Goal: Task Accomplishment & Management: Use online tool/utility

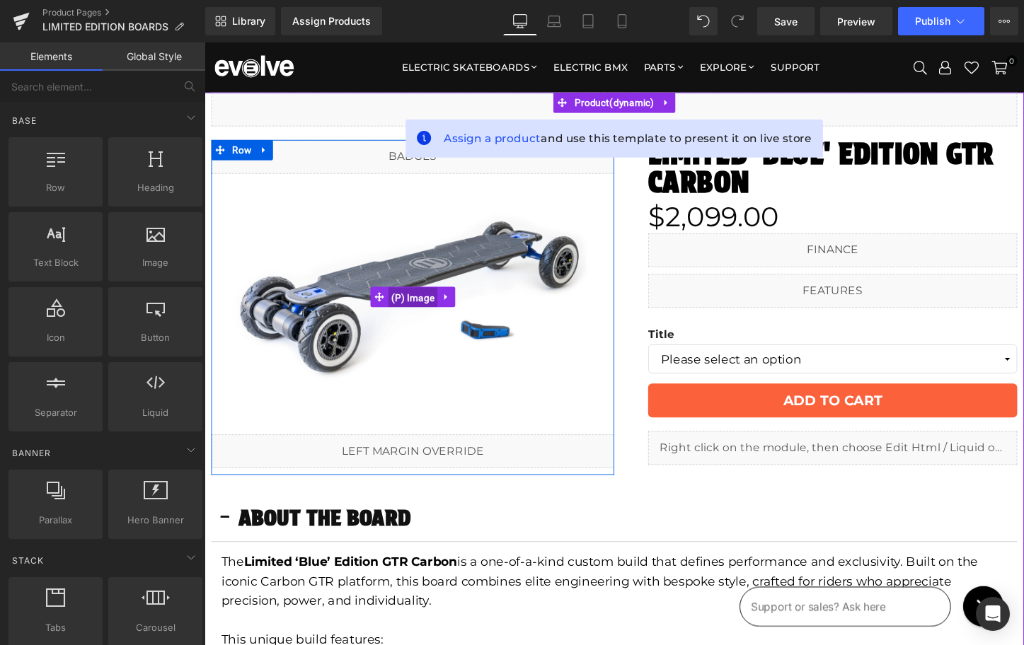
click at [431, 308] on span "(P) Image" at bounding box center [422, 309] width 52 height 21
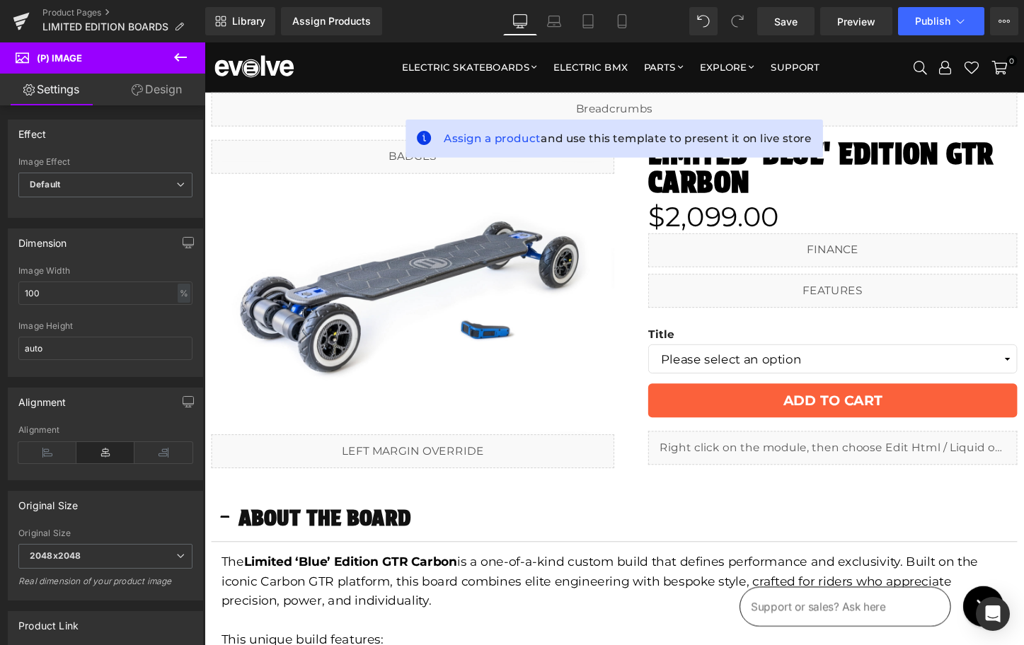
click at [182, 55] on icon at bounding box center [180, 57] width 17 height 17
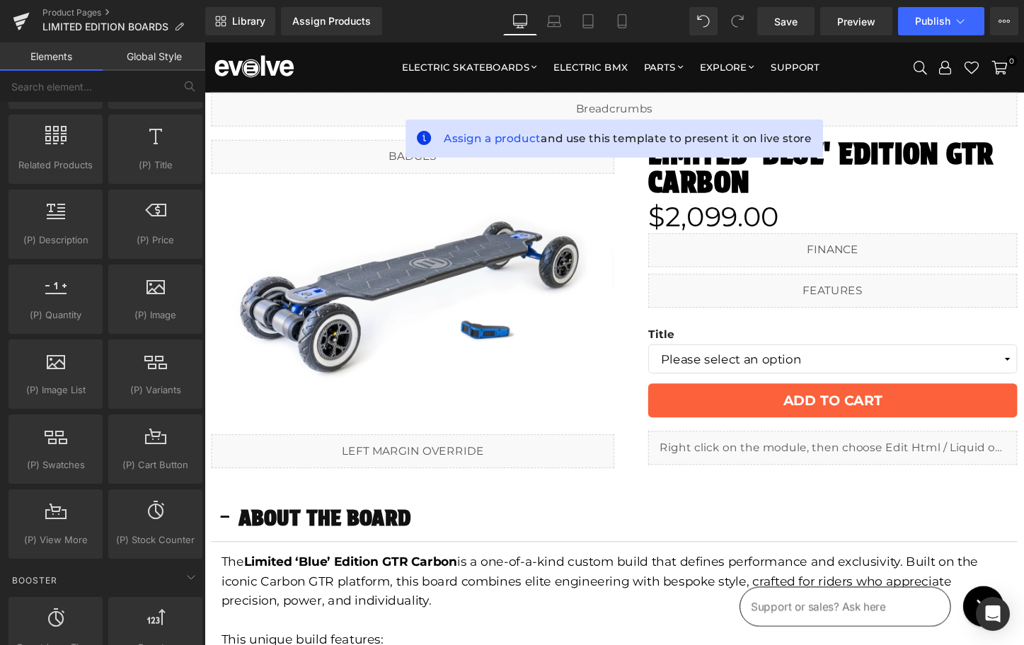
scroll to position [1235, 0]
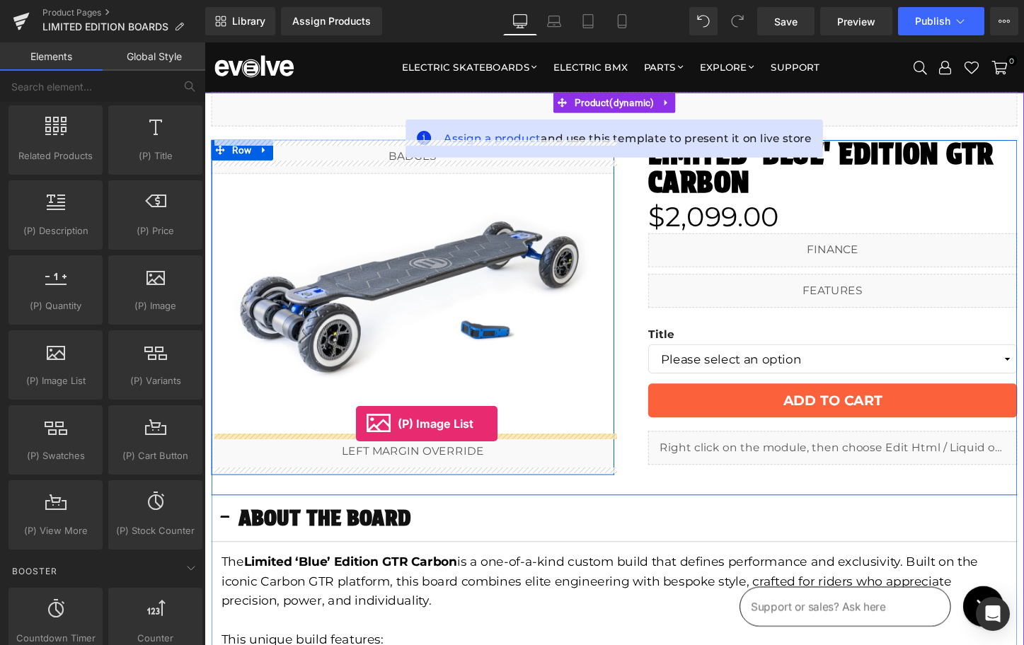
drag, startPoint x: 259, startPoint y: 407, endPoint x: 363, endPoint y: 441, distance: 109.4
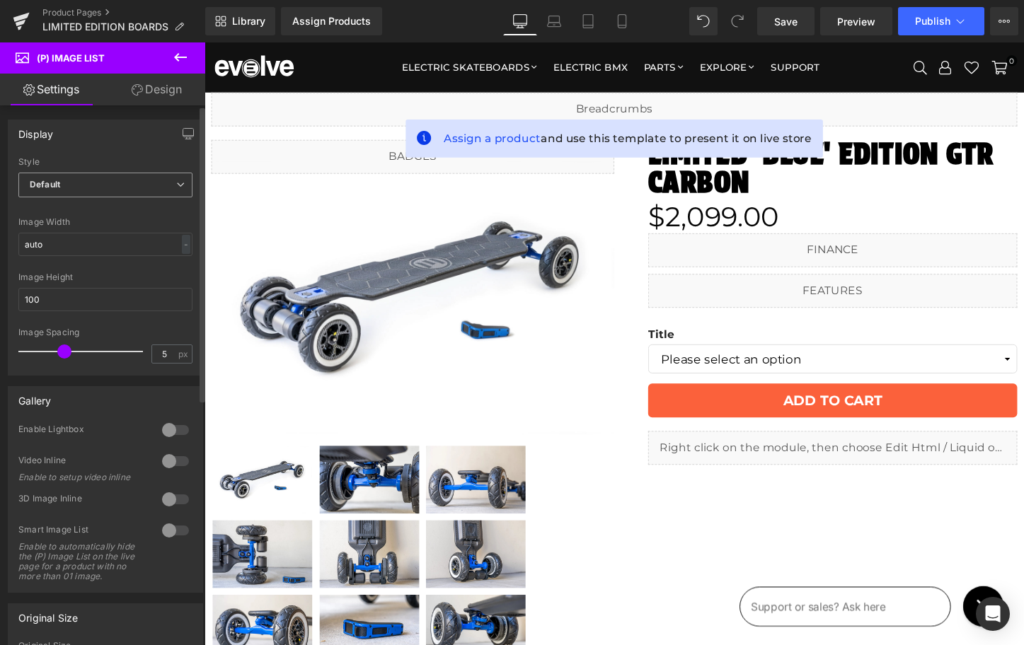
click at [142, 180] on span "Default" at bounding box center [105, 185] width 174 height 25
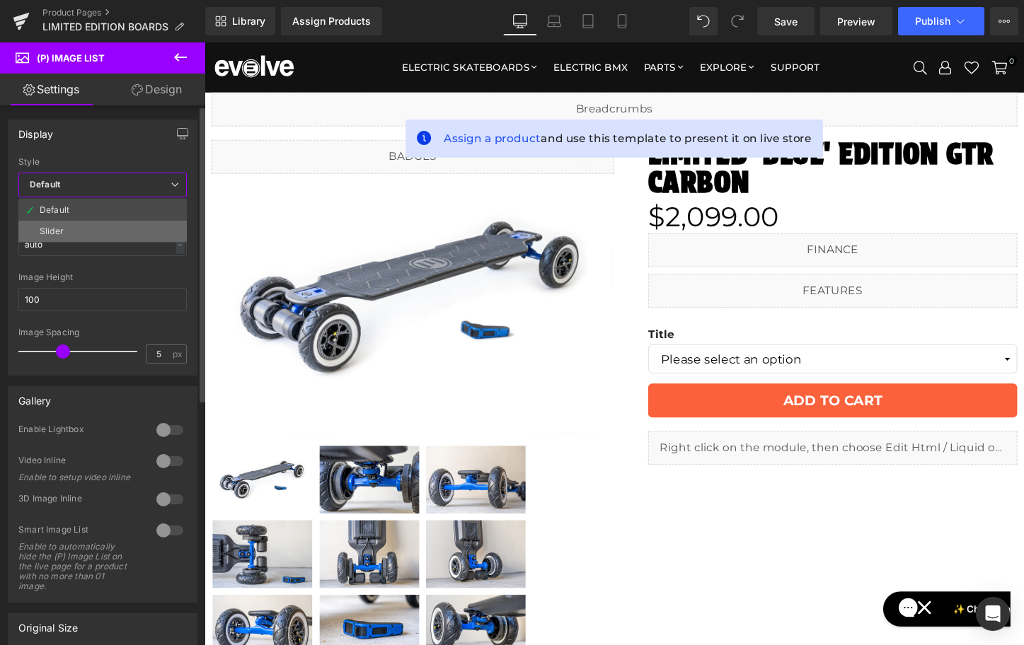
click at [122, 234] on li "Slider" at bounding box center [102, 231] width 168 height 21
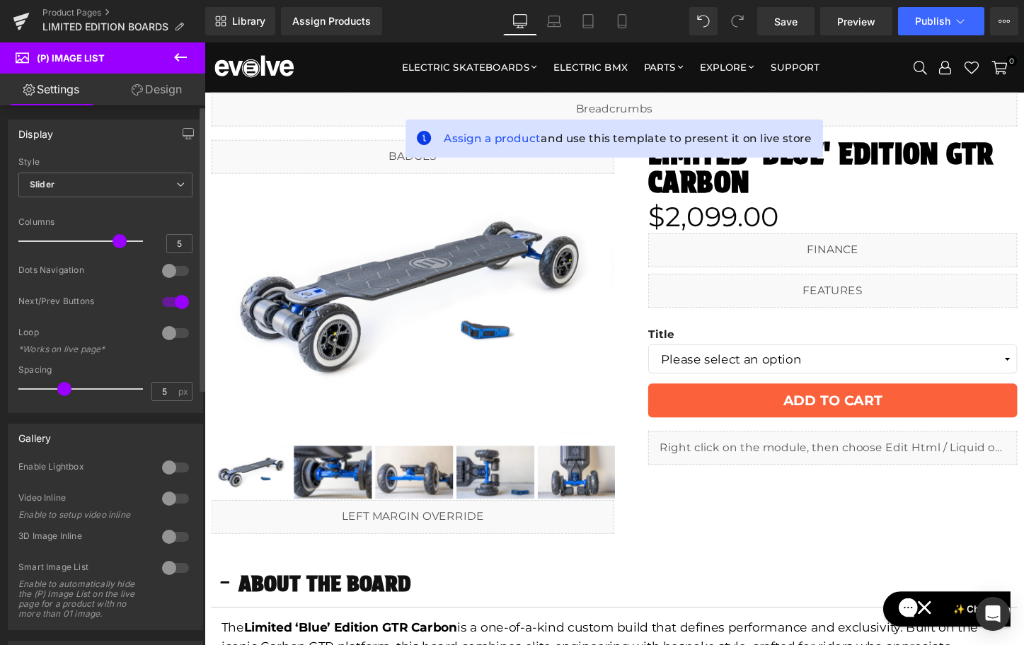
click at [169, 296] on div at bounding box center [176, 302] width 34 height 23
click at [168, 270] on div at bounding box center [176, 271] width 34 height 23
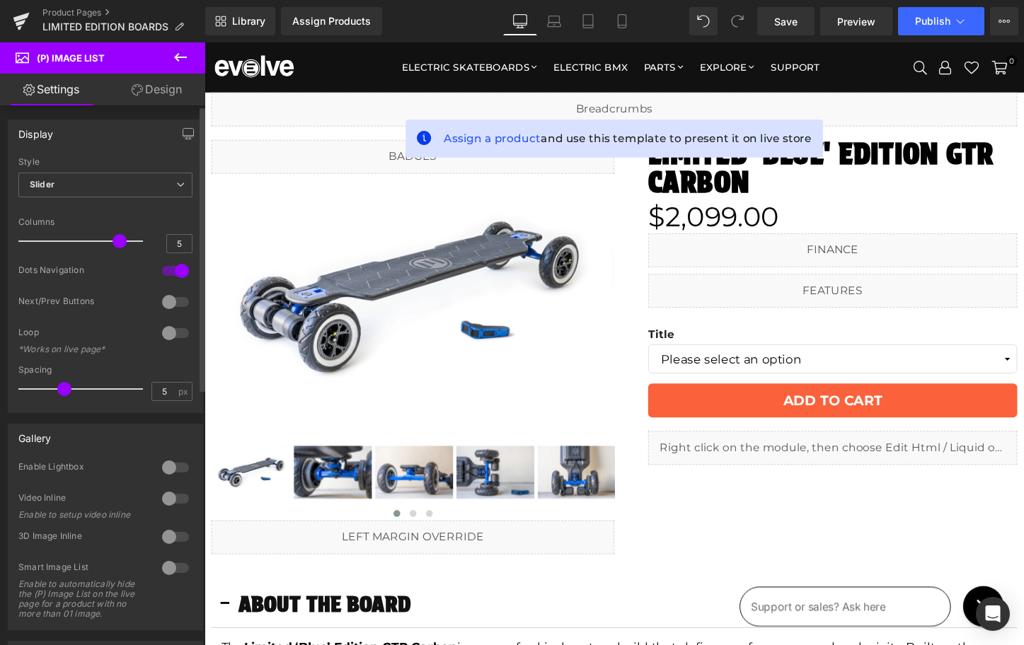
click at [168, 272] on div at bounding box center [176, 271] width 34 height 23
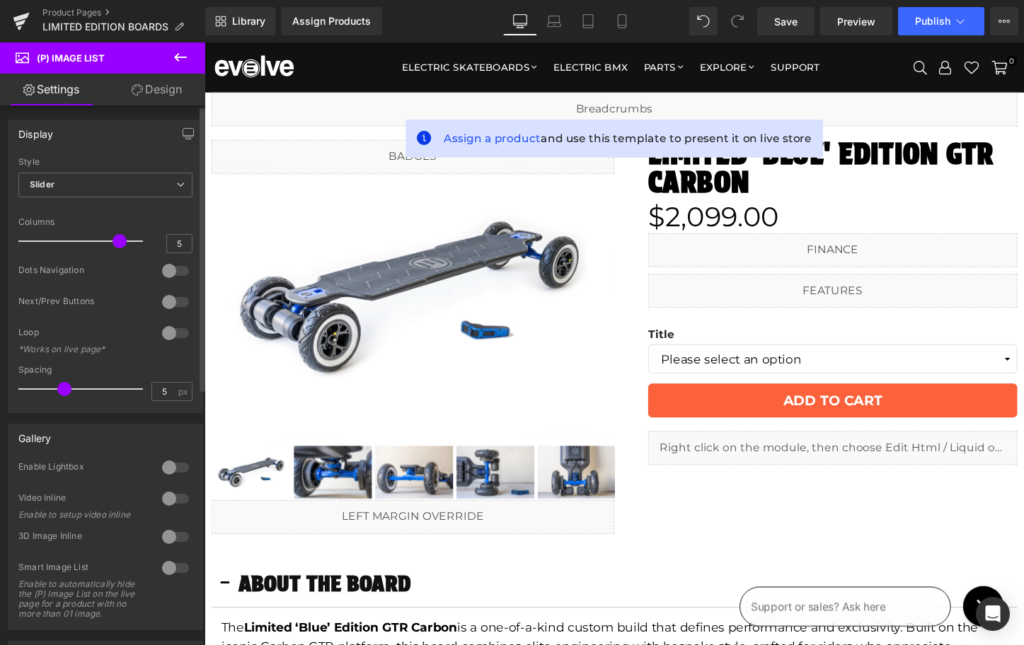
click at [167, 328] on div at bounding box center [176, 333] width 34 height 23
click at [163, 299] on div at bounding box center [176, 302] width 34 height 23
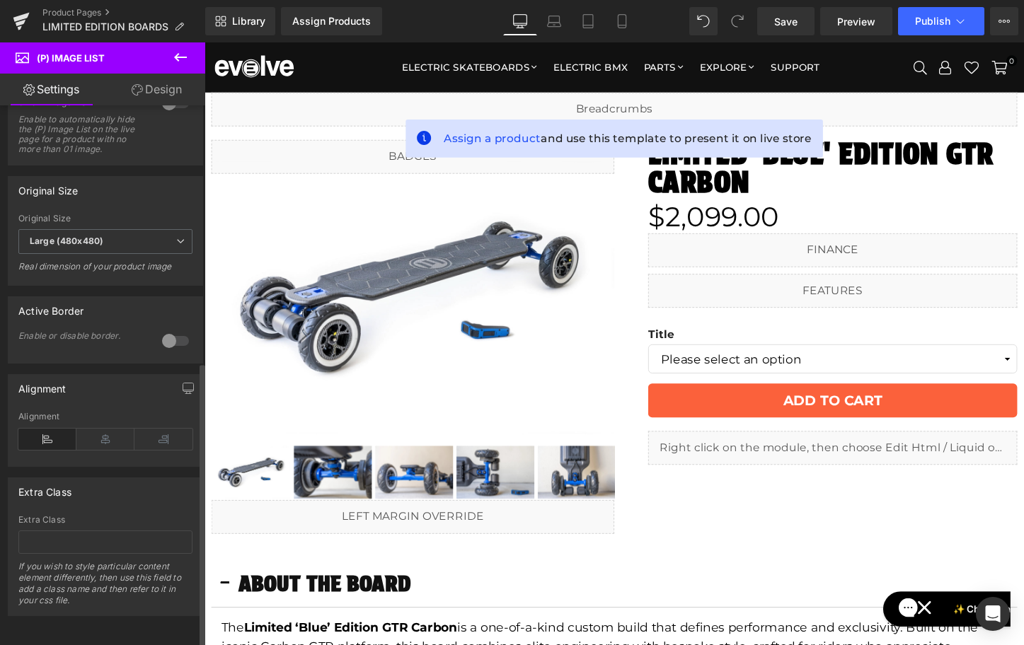
scroll to position [485, 0]
click at [166, 330] on div at bounding box center [176, 341] width 34 height 23
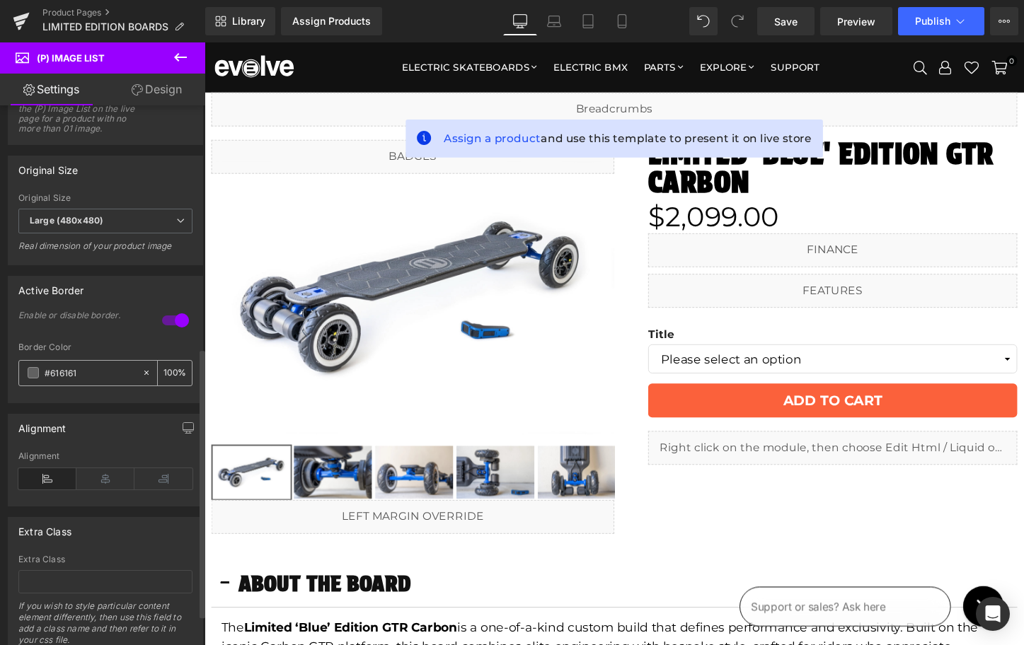
click at [67, 381] on input "#616161" at bounding box center [90, 373] width 91 height 16
click at [59, 381] on input "#616161" at bounding box center [90, 373] width 91 height 16
paste input "fb613b"
type input "#fb613b"
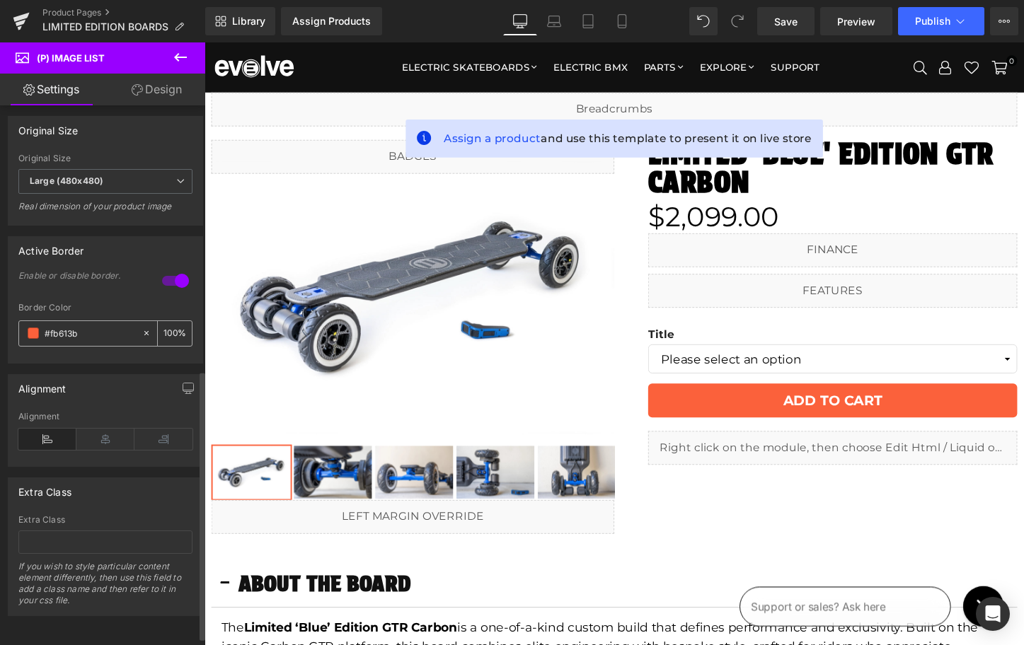
scroll to position [546, 0]
click at [103, 429] on icon at bounding box center [105, 439] width 58 height 21
click at [796, 26] on span "Save" at bounding box center [785, 21] width 23 height 15
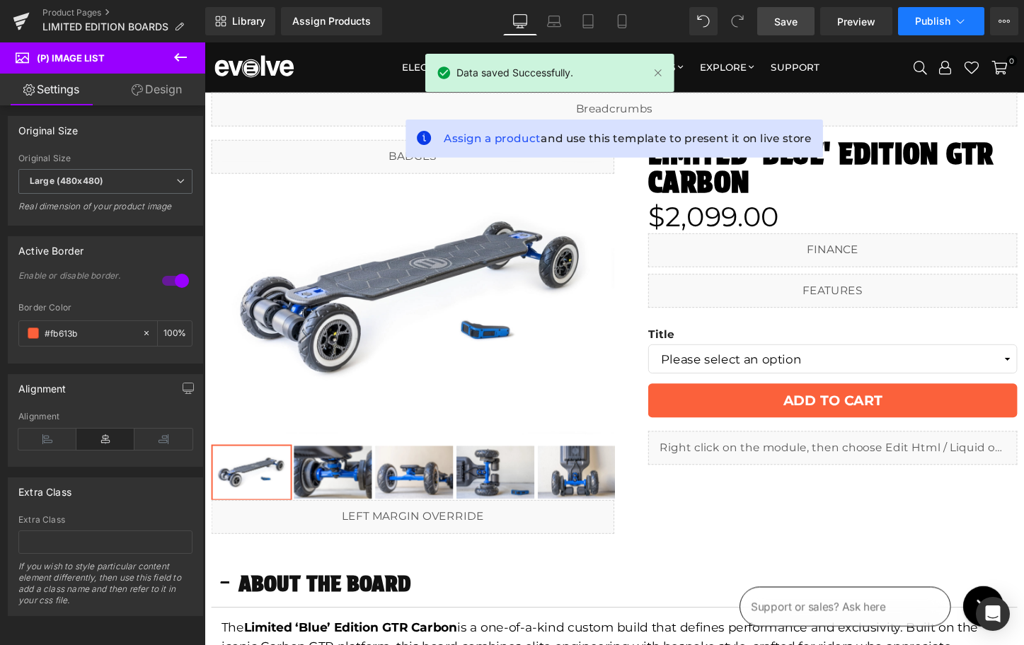
click at [926, 21] on span "Publish" at bounding box center [932, 21] width 35 height 11
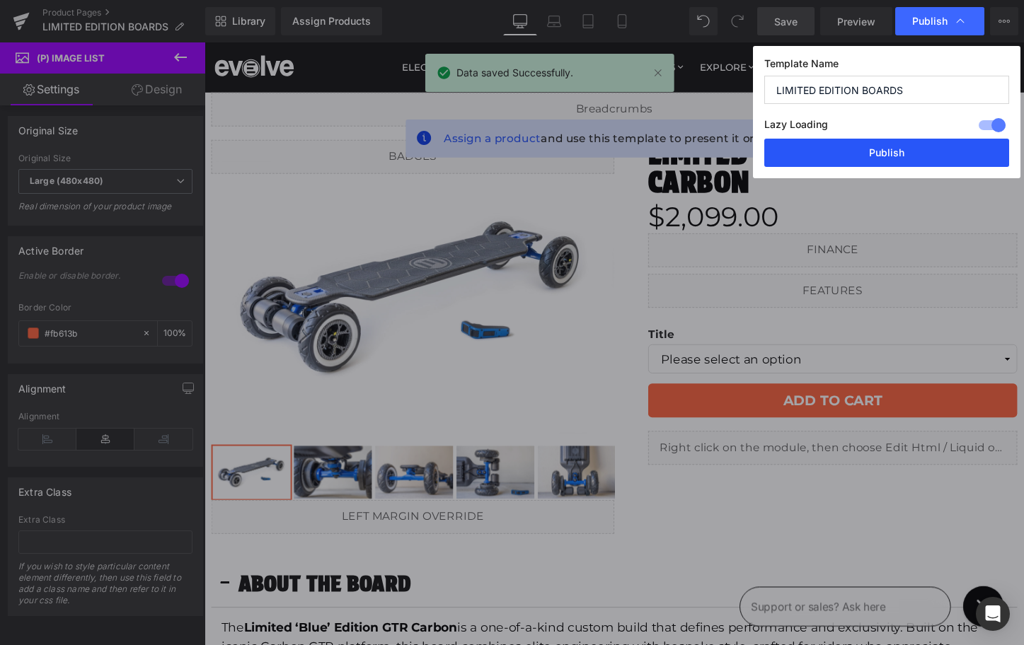
click at [887, 154] on button "Publish" at bounding box center [886, 153] width 245 height 28
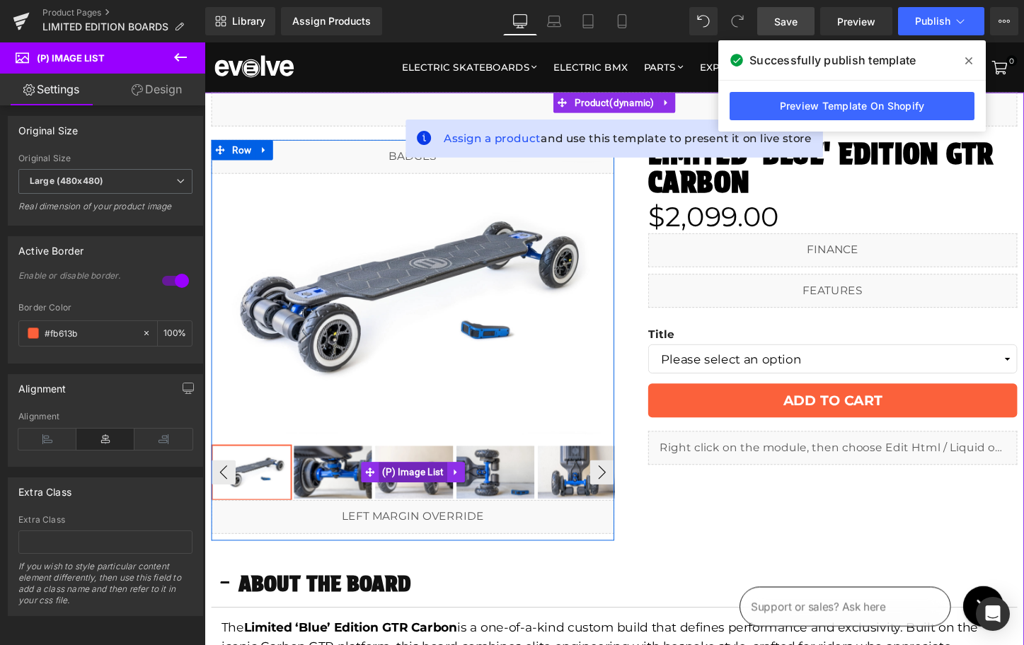
click at [404, 493] on span "(P) Image List" at bounding box center [421, 491] width 71 height 21
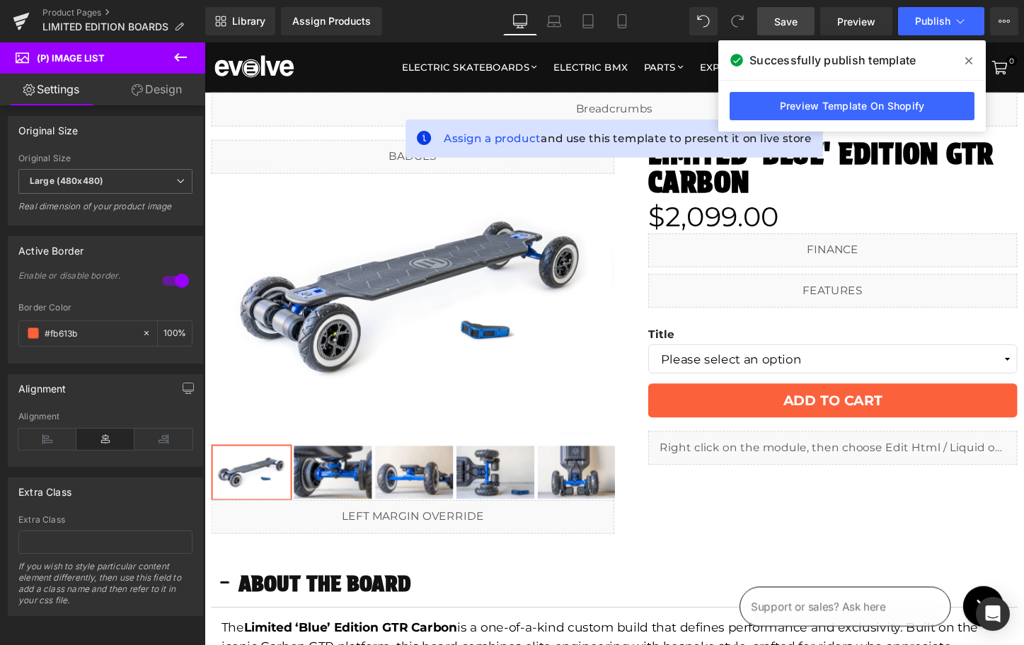
click at [159, 93] on link "Design" at bounding box center [156, 90] width 103 height 32
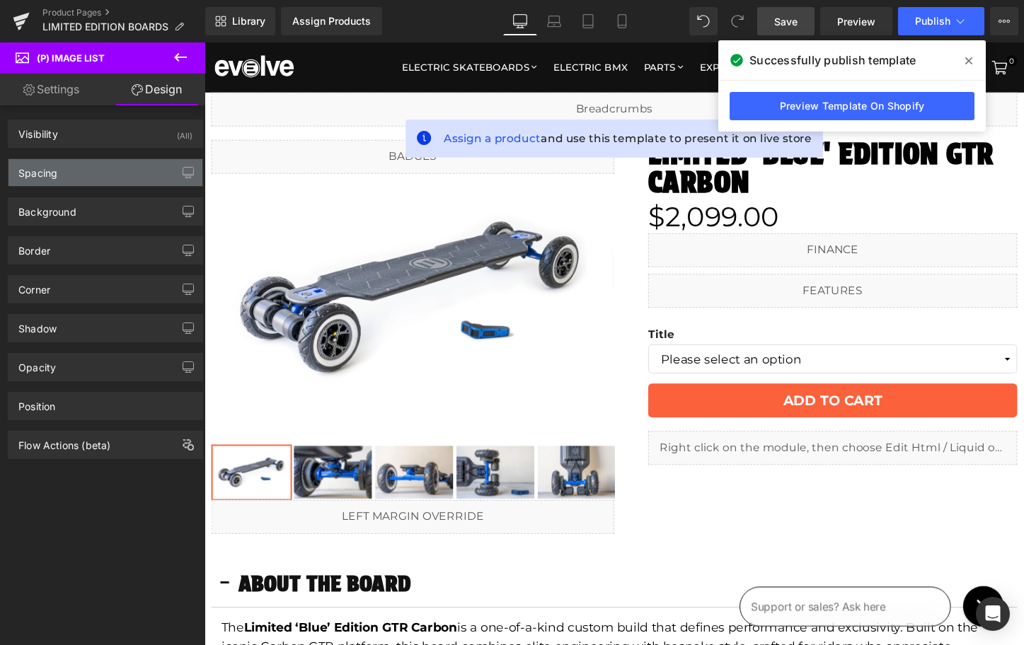
click at [110, 169] on div "Spacing" at bounding box center [105, 172] width 194 height 27
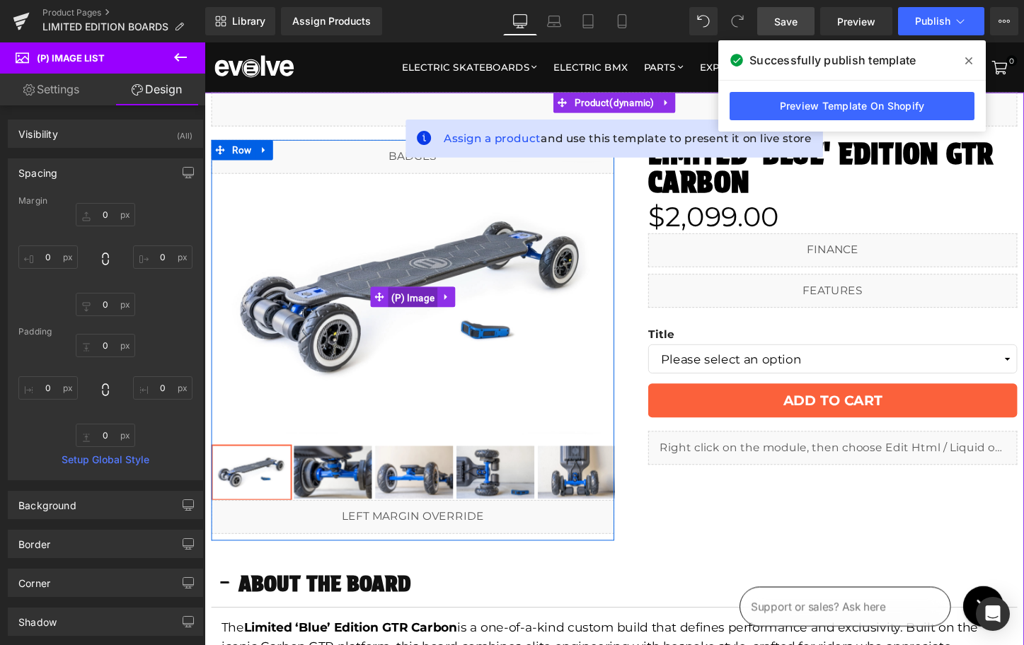
click at [413, 312] on span "(P) Image" at bounding box center [422, 309] width 52 height 21
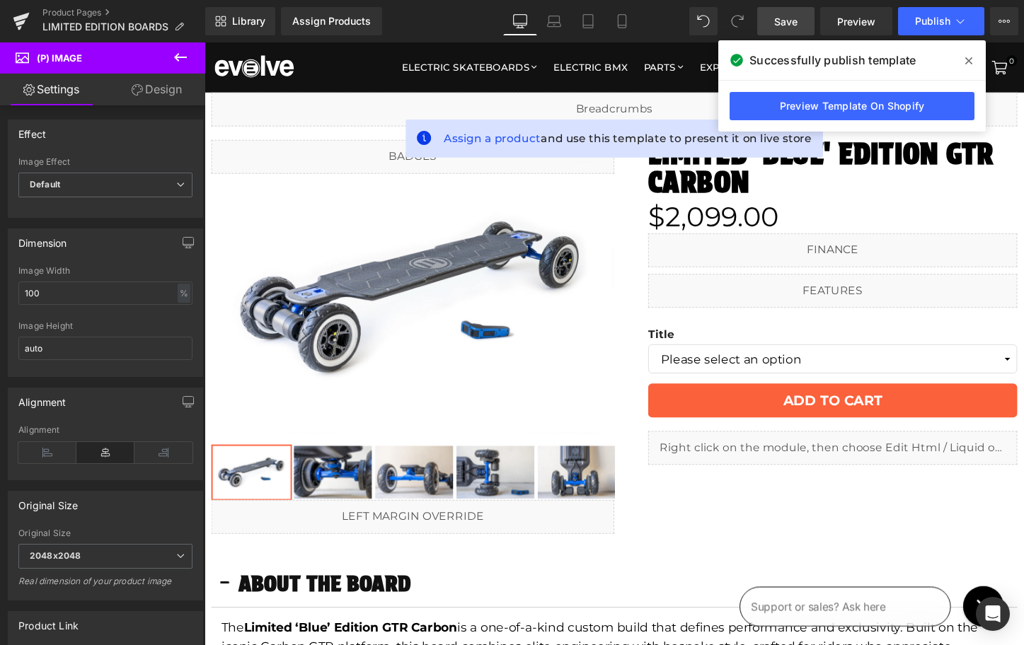
click at [152, 92] on link "Design" at bounding box center [156, 90] width 103 height 32
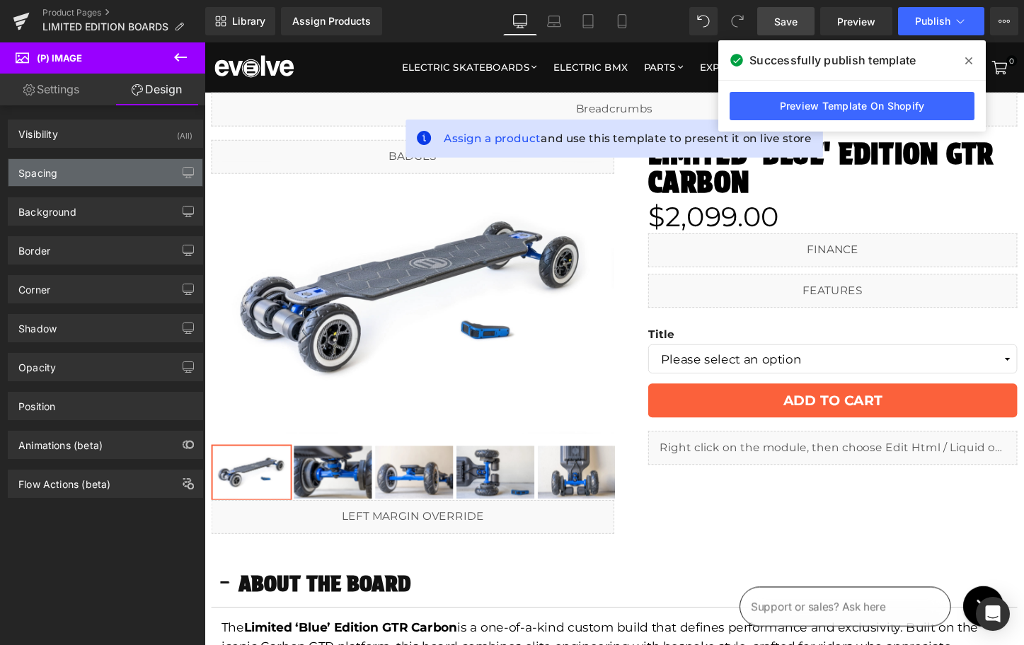
click at [98, 172] on div "Spacing" at bounding box center [105, 172] width 194 height 27
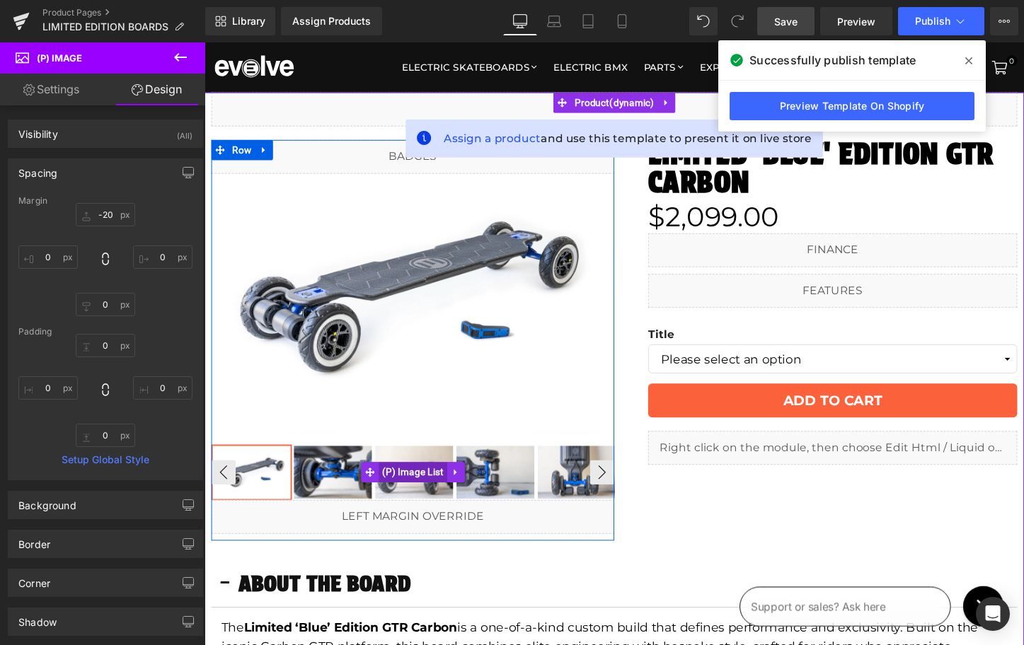
click at [393, 485] on span "(P) Image List" at bounding box center [421, 491] width 71 height 21
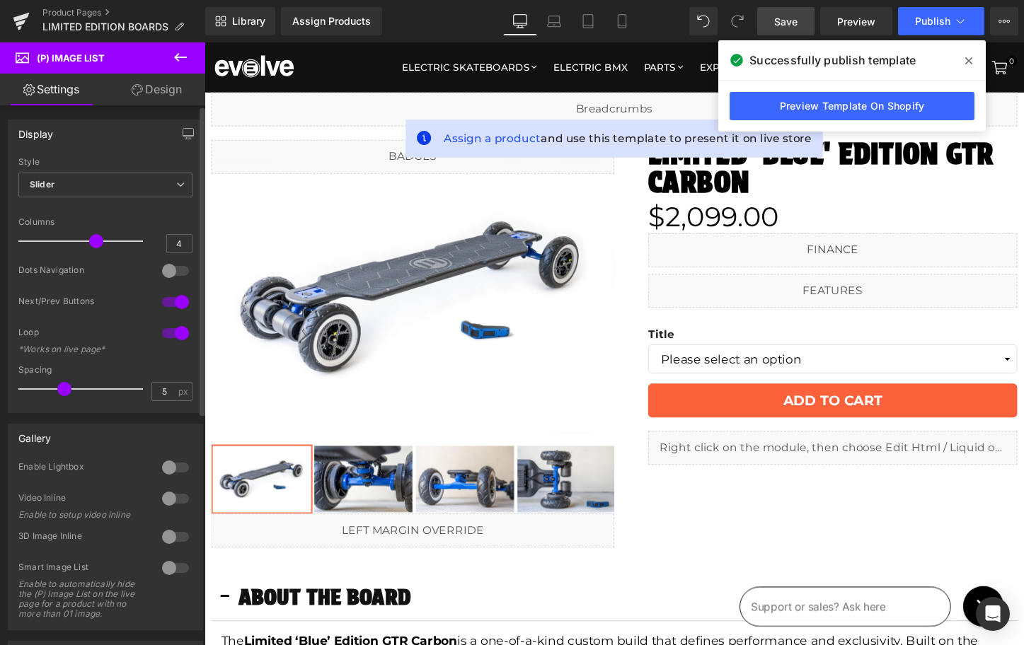
drag, startPoint x: 113, startPoint y: 238, endPoint x: 96, endPoint y: 240, distance: 17.7
click at [96, 240] on span at bounding box center [96, 241] width 14 height 14
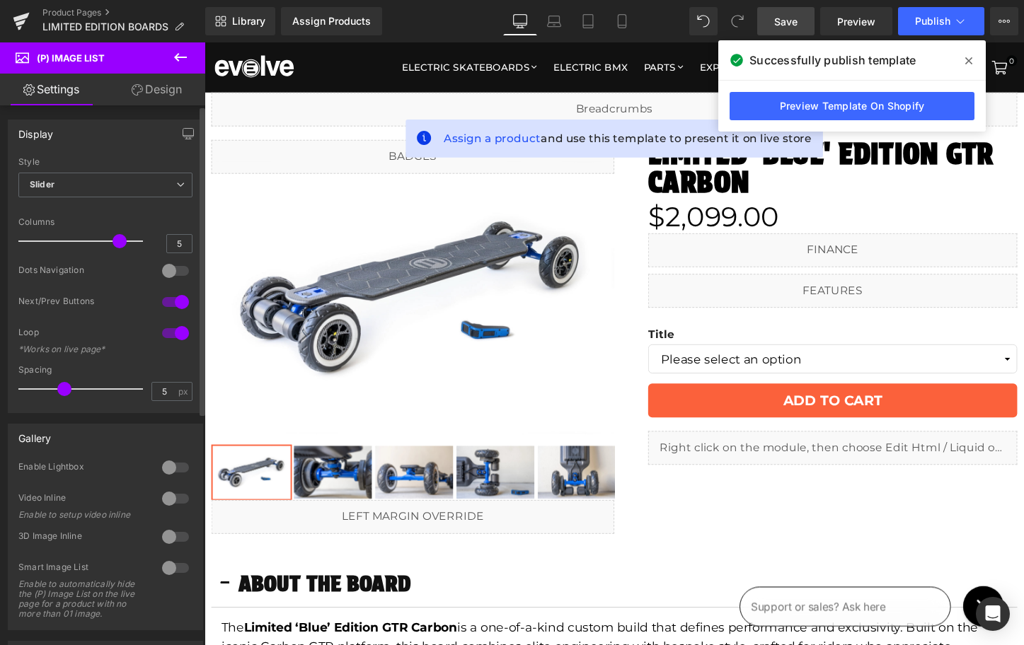
drag, startPoint x: 96, startPoint y: 240, endPoint x: 110, endPoint y: 240, distance: 14.9
click at [113, 240] on span at bounding box center [120, 241] width 14 height 14
type input "4"
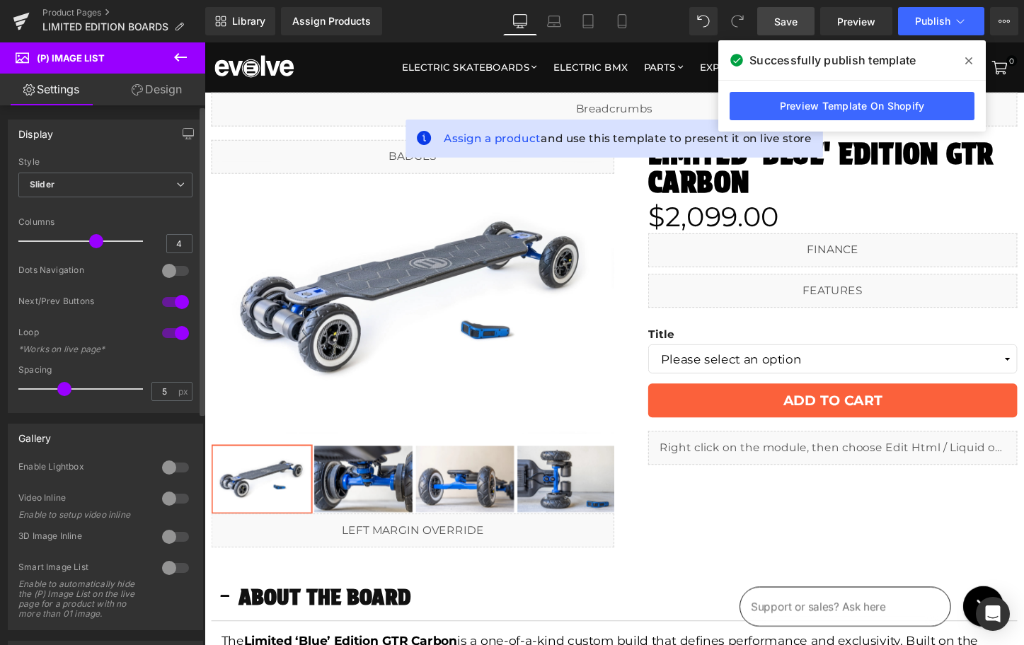
drag, startPoint x: 110, startPoint y: 240, endPoint x: 95, endPoint y: 240, distance: 15.6
click at [95, 240] on span at bounding box center [96, 241] width 14 height 14
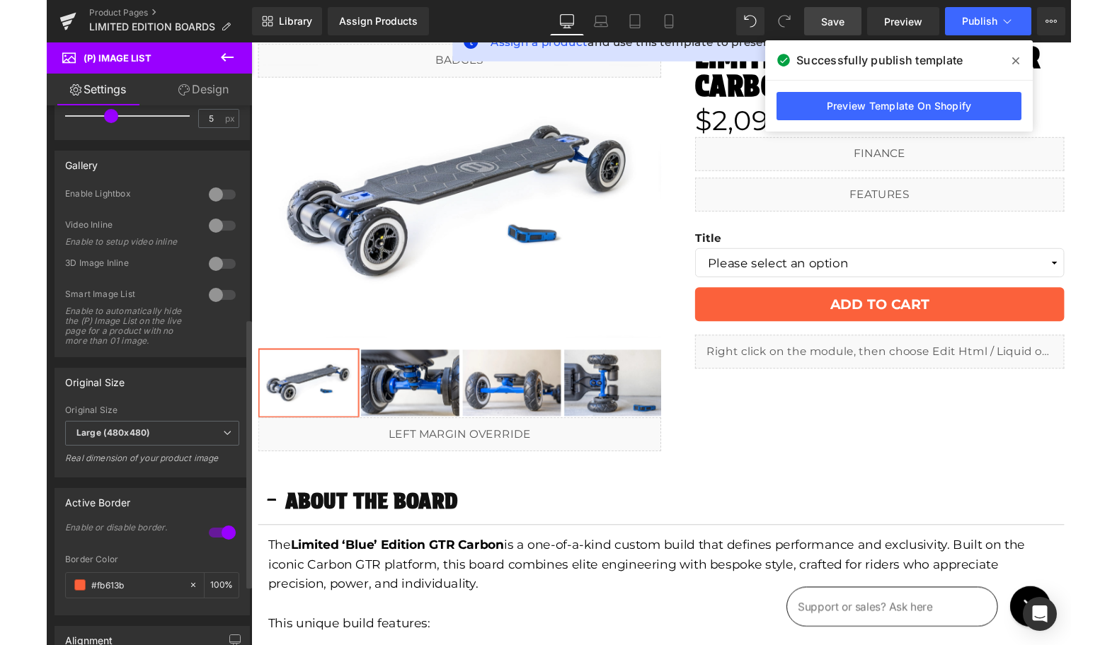
scroll to position [0, 0]
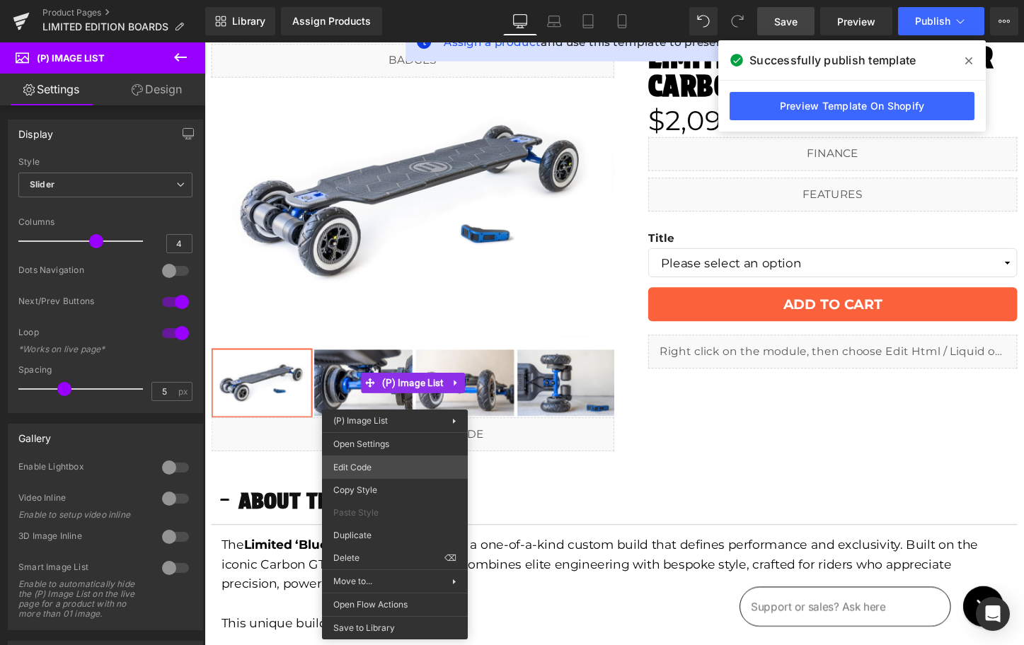
click at [373, 0] on div "(P) Image List You are previewing how the will restyle your page. You can not e…" at bounding box center [512, 0] width 1024 height 0
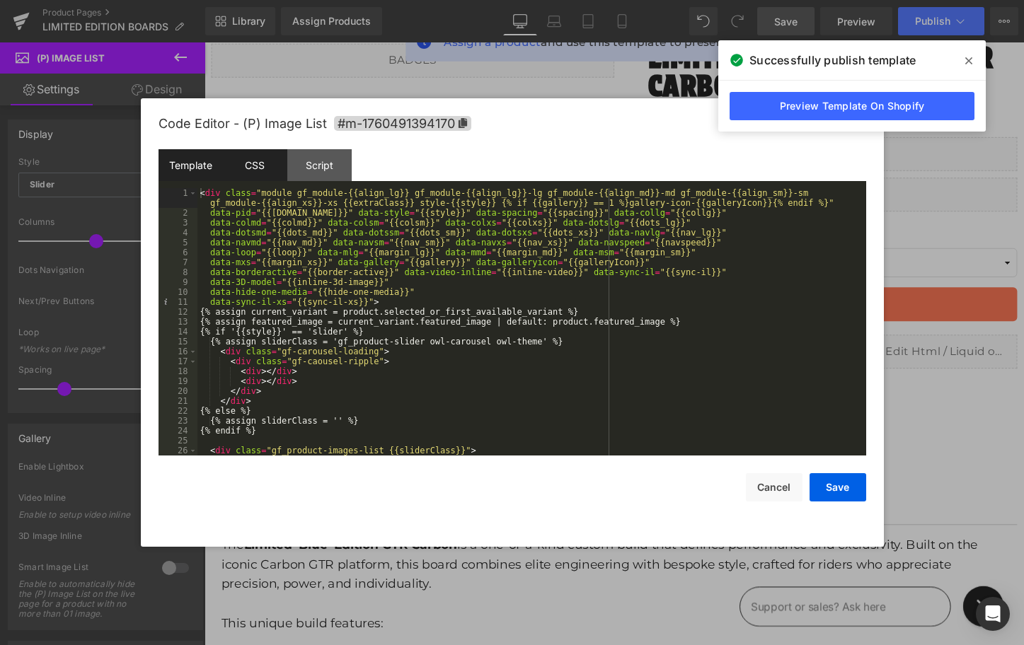
click at [263, 176] on div "CSS" at bounding box center [255, 165] width 64 height 32
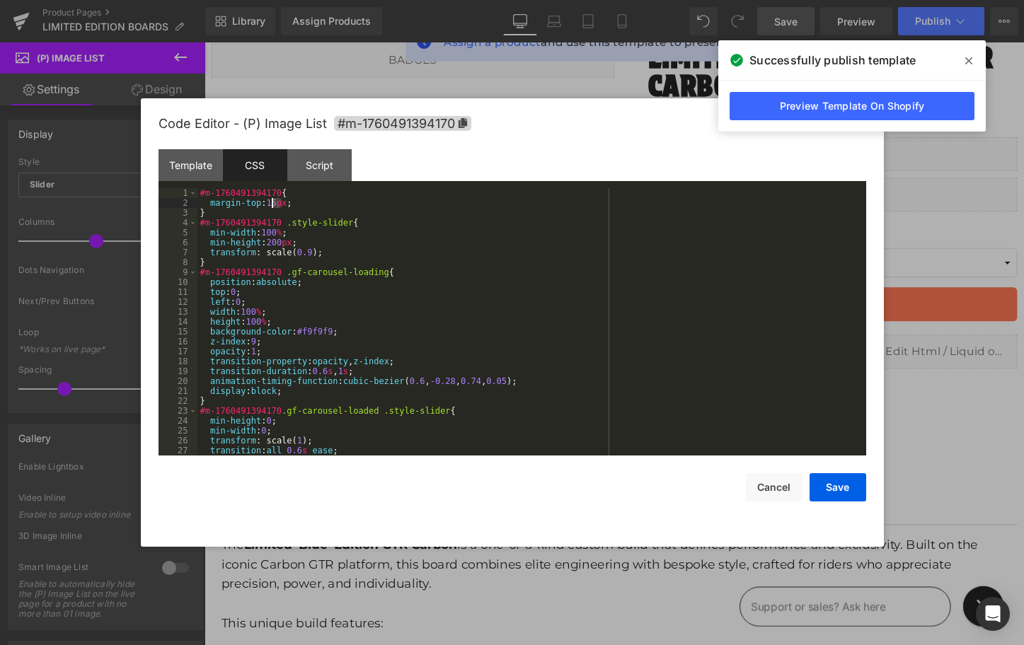
drag, startPoint x: 280, startPoint y: 205, endPoint x: 271, endPoint y: 206, distance: 9.2
click at [271, 206] on div "#m-1760491394170 { margin-top : 15 px ; } #m-1760491394170 .style-slider { min-…" at bounding box center [528, 331] width 663 height 287
click at [838, 488] on button "Save" at bounding box center [838, 487] width 57 height 28
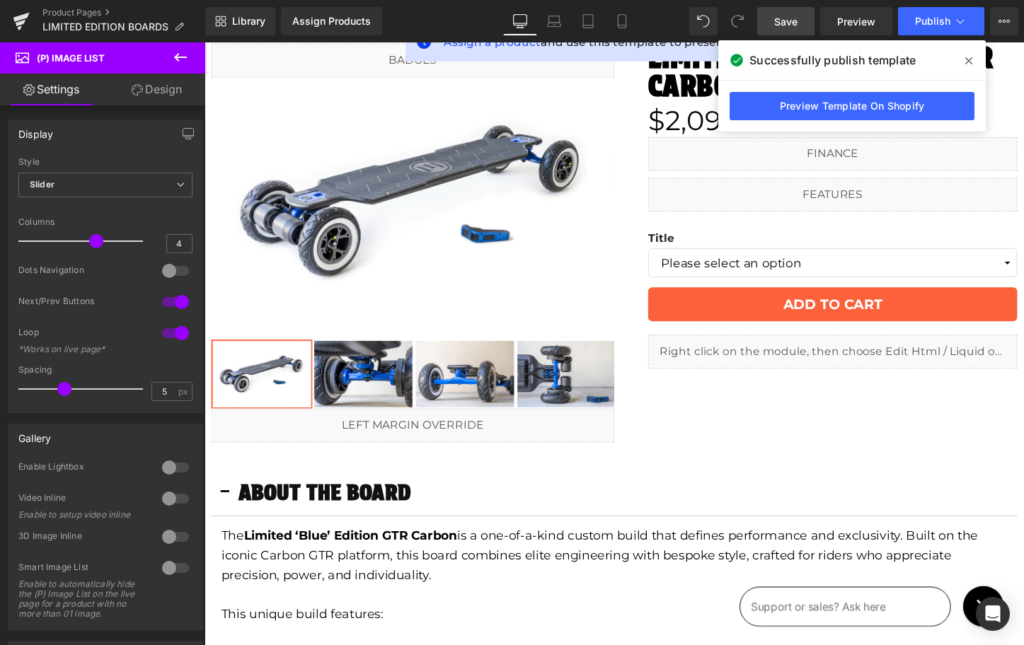
click at [786, 24] on span "Save" at bounding box center [785, 21] width 23 height 15
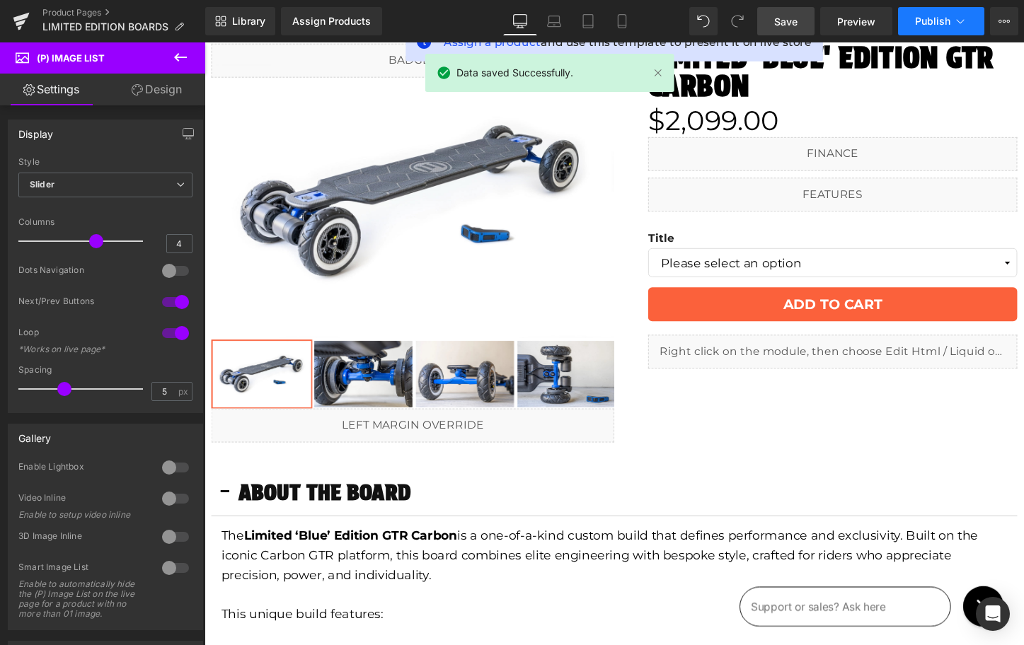
click at [924, 24] on span "Publish" at bounding box center [932, 21] width 35 height 11
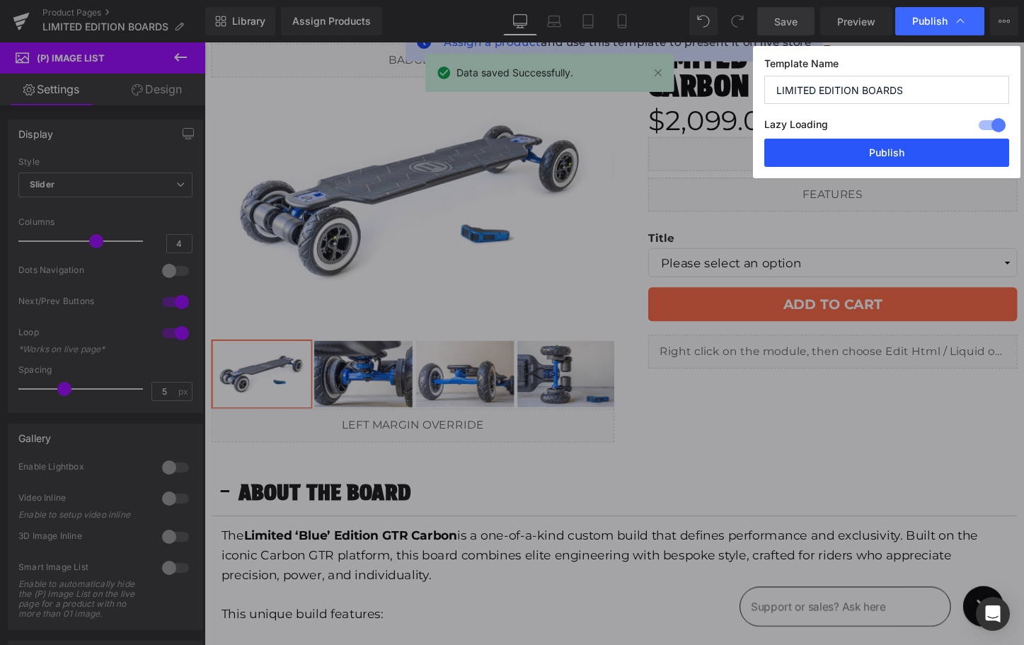
click at [887, 157] on button "Publish" at bounding box center [886, 153] width 245 height 28
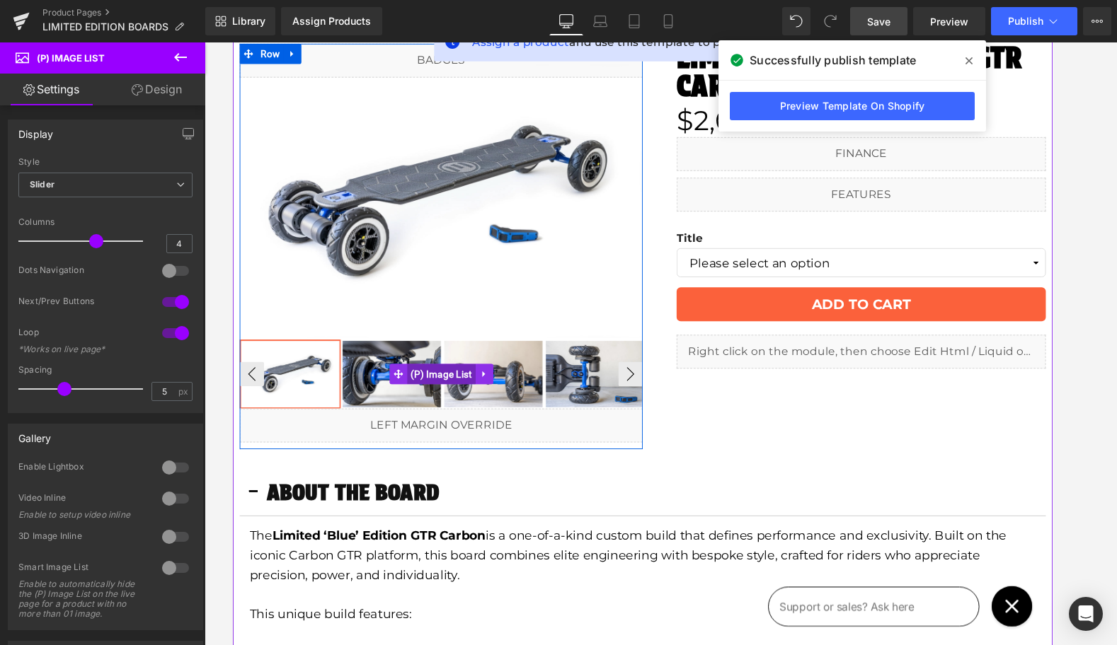
click at [447, 389] on span "(P) Image List" at bounding box center [449, 389] width 71 height 21
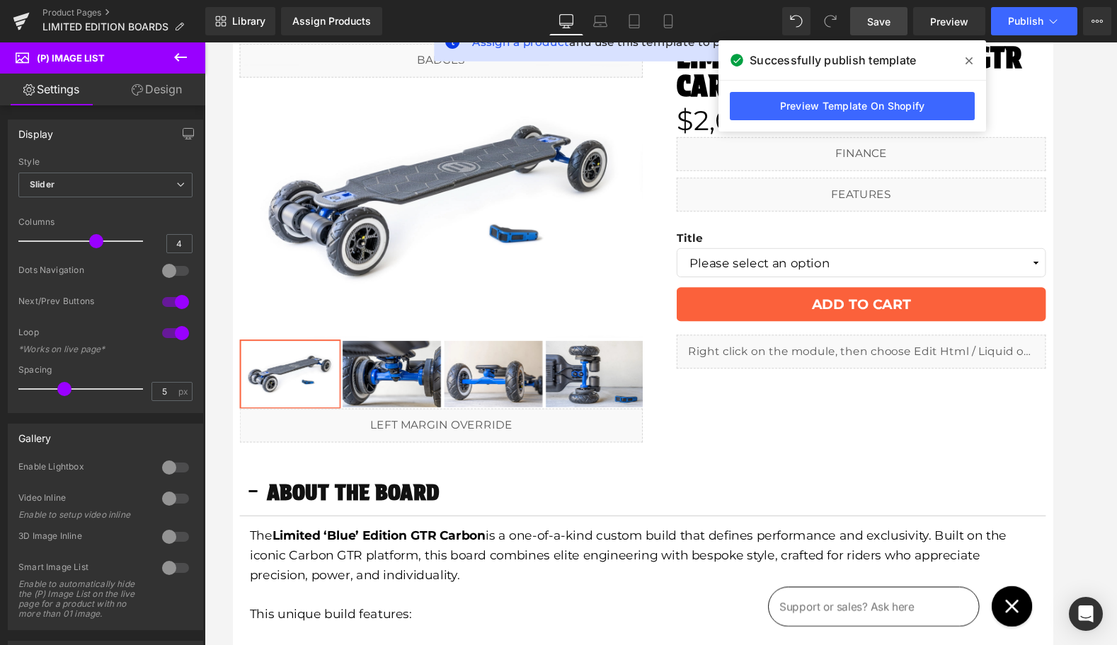
click at [151, 90] on link "Design" at bounding box center [156, 90] width 103 height 32
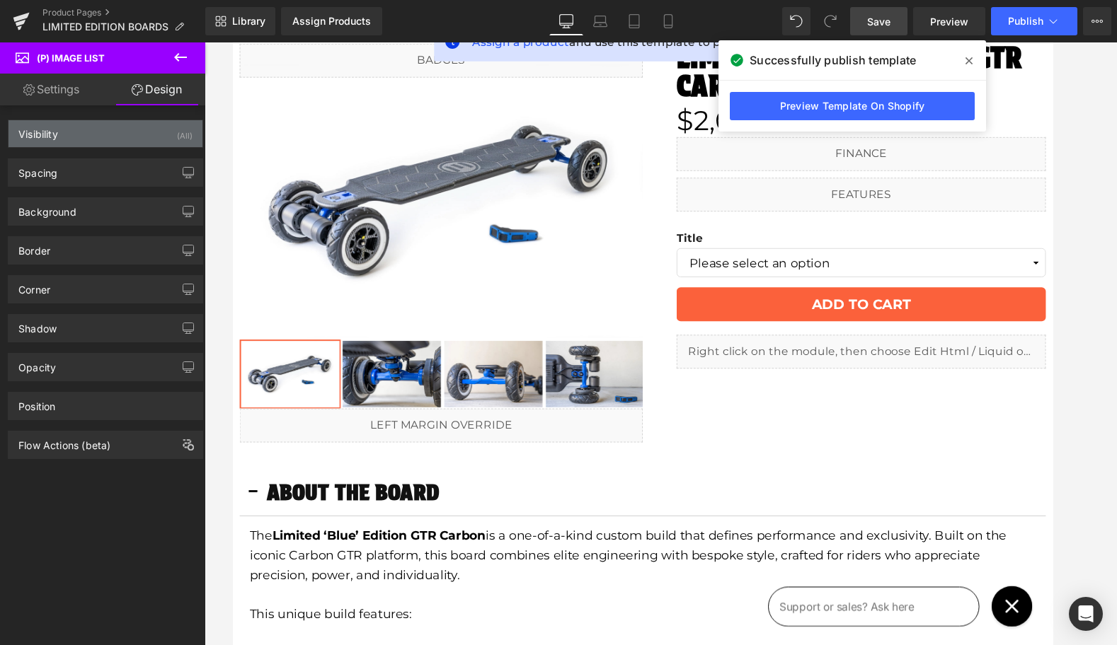
click at [134, 133] on div "Visibility (All)" at bounding box center [105, 133] width 194 height 27
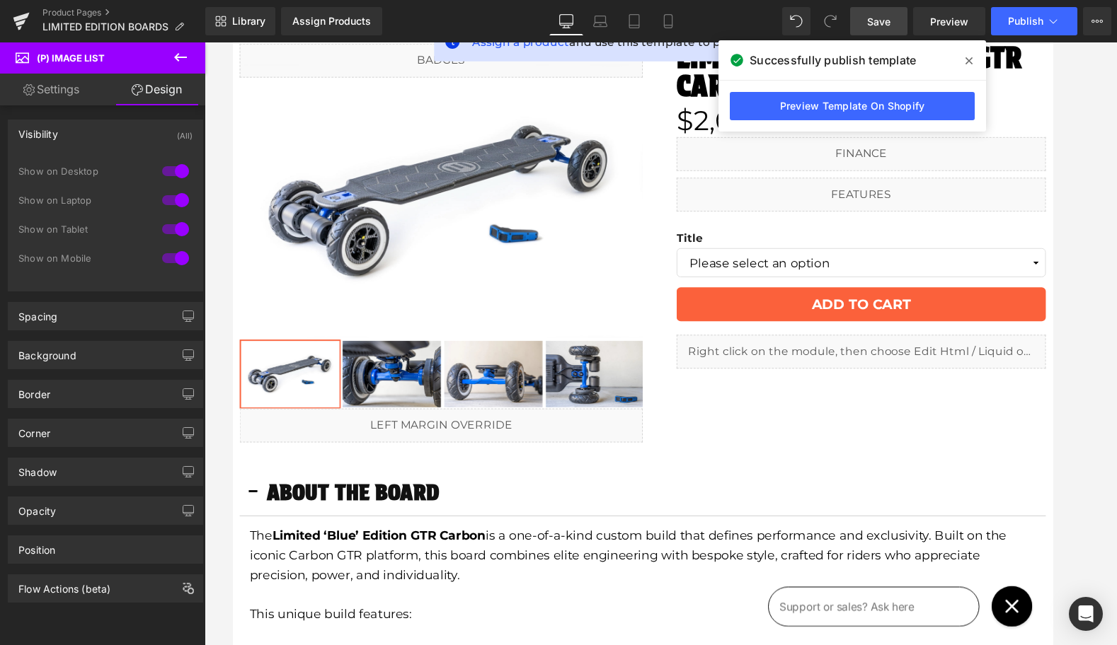
click at [134, 133] on div "Visibility (All)" at bounding box center [105, 133] width 194 height 27
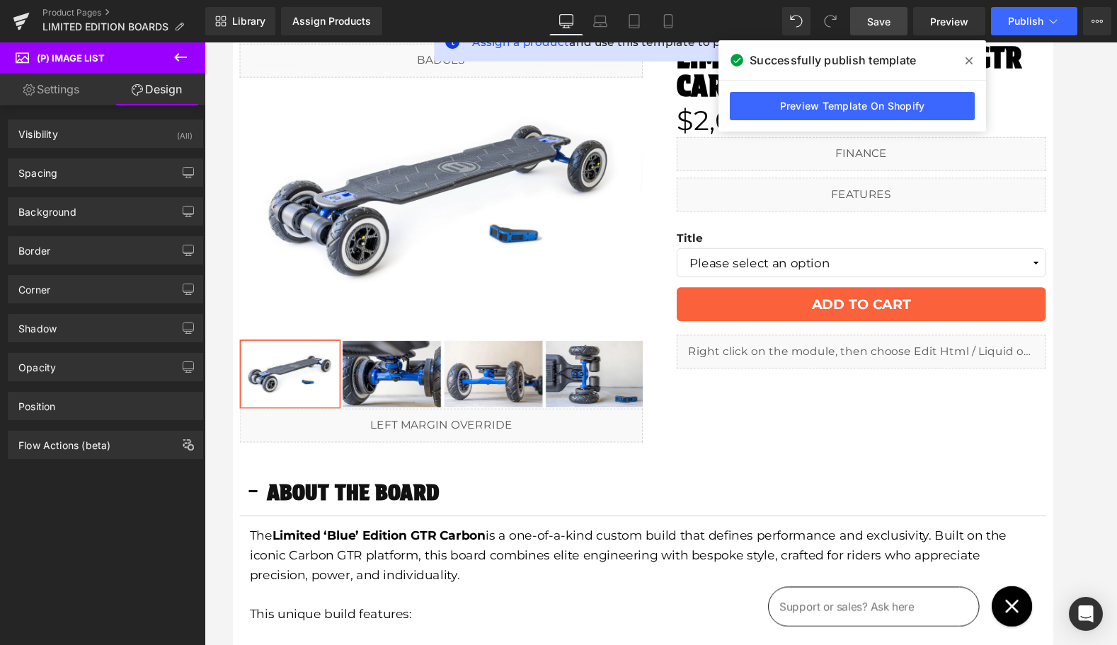
click at [67, 88] on link "Settings" at bounding box center [51, 90] width 103 height 32
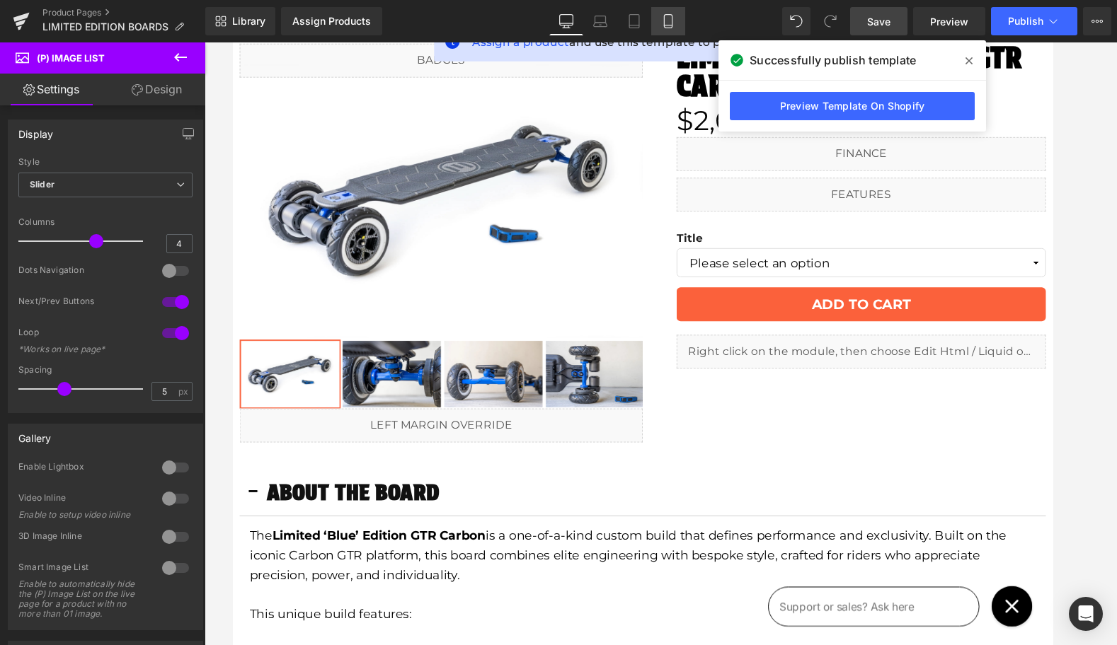
click at [667, 23] on icon at bounding box center [668, 21] width 14 height 14
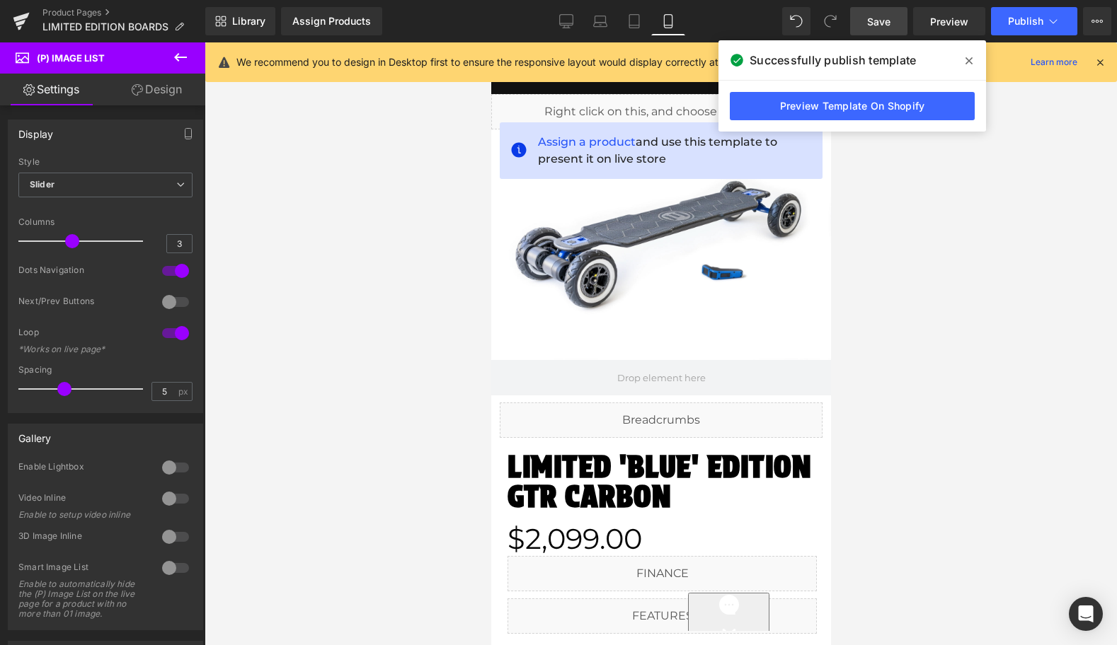
click at [173, 54] on icon at bounding box center [180, 57] width 17 height 17
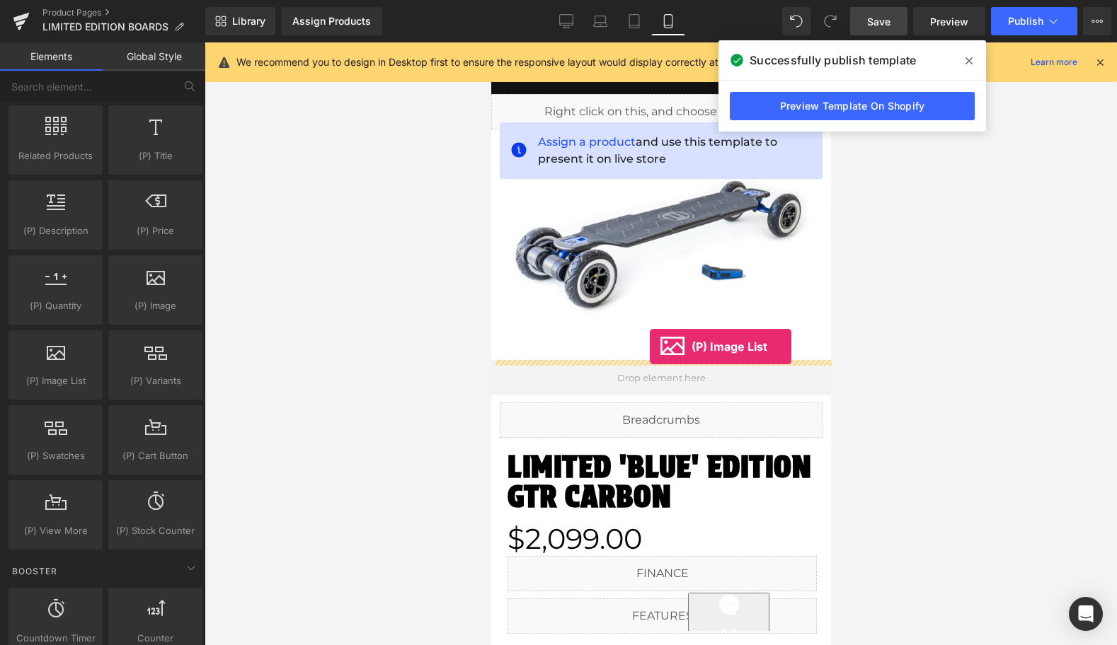
drag, startPoint x: 559, startPoint y: 410, endPoint x: 649, endPoint y: 343, distance: 111.8
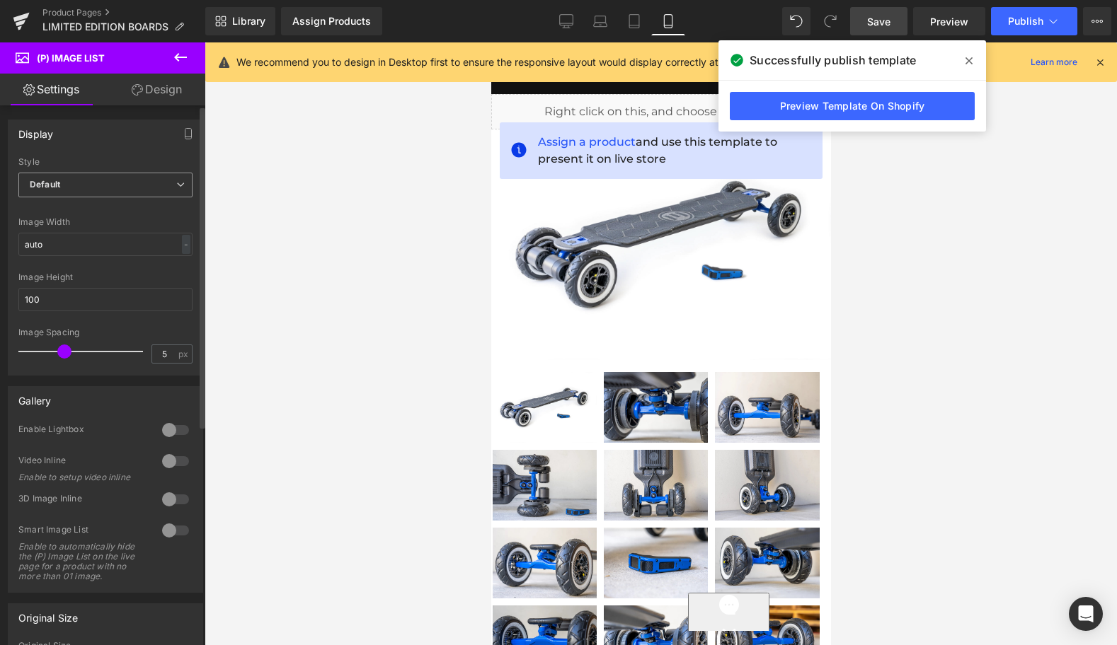
click at [108, 180] on span "Default" at bounding box center [105, 185] width 174 height 25
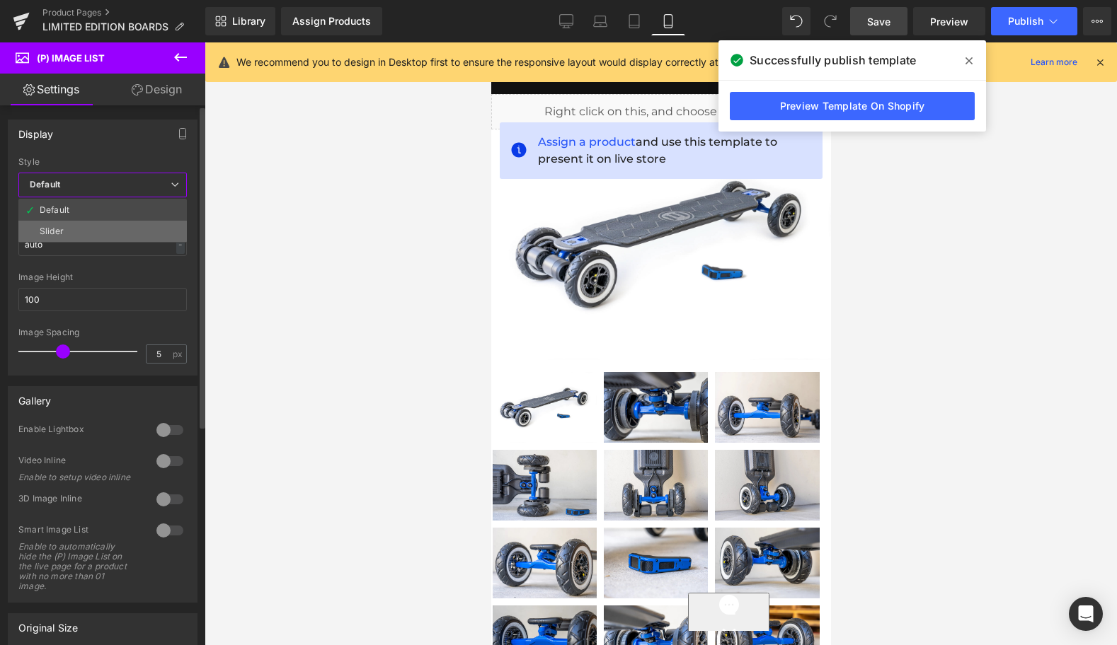
click at [100, 229] on li "Slider" at bounding box center [102, 231] width 168 height 21
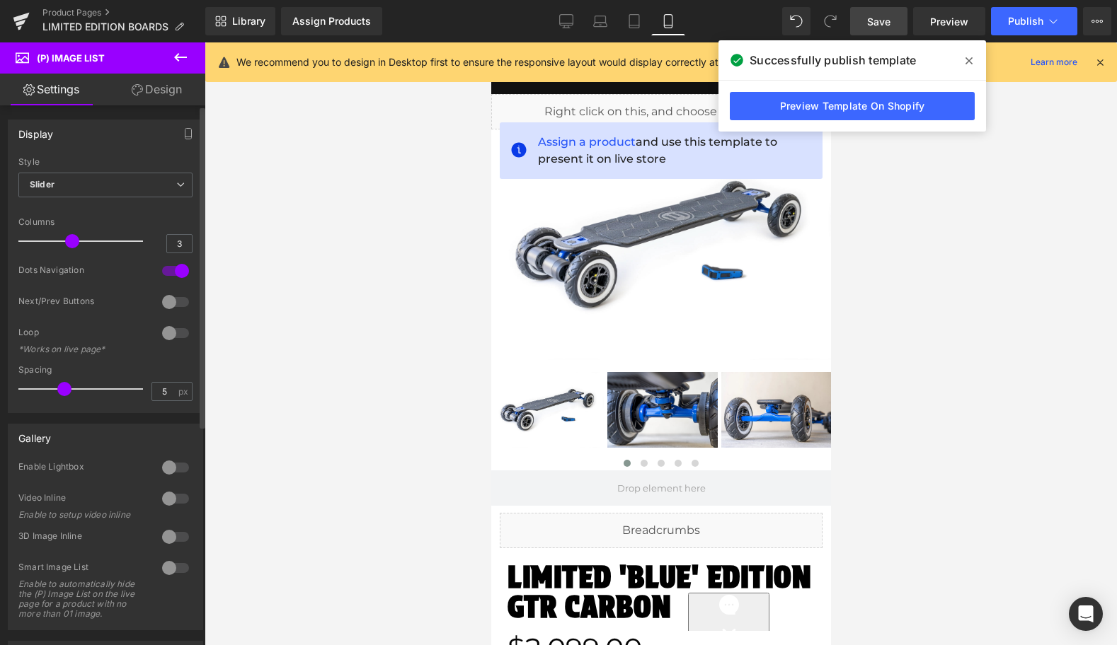
type input "4"
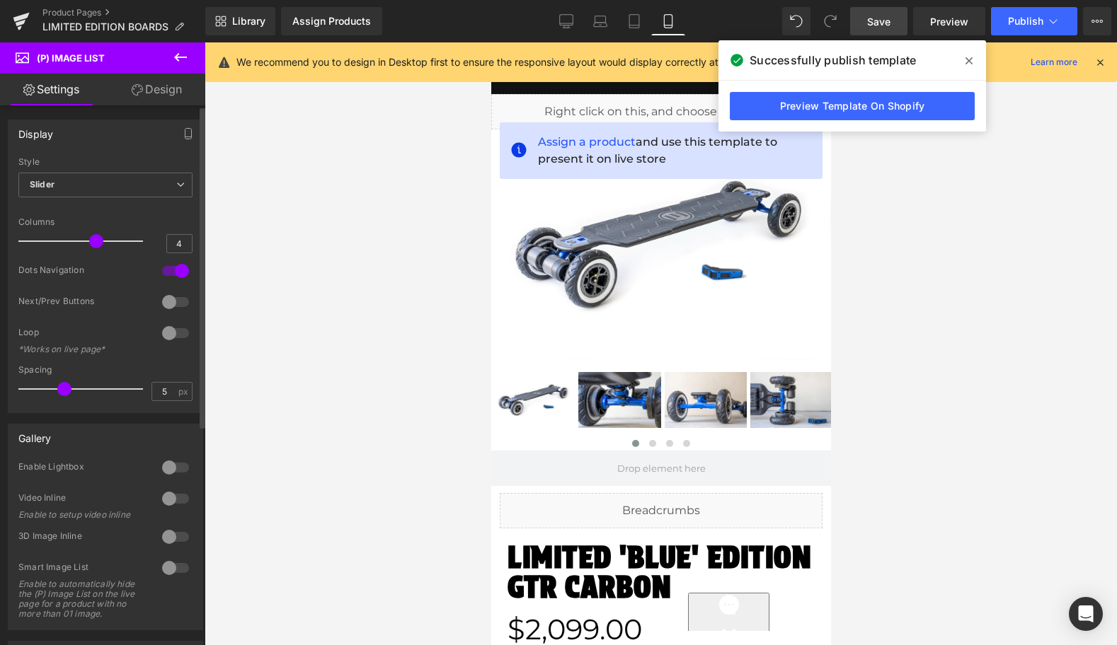
drag, startPoint x: 67, startPoint y: 244, endPoint x: 91, endPoint y: 244, distance: 23.4
click at [91, 244] on span at bounding box center [96, 241] width 14 height 14
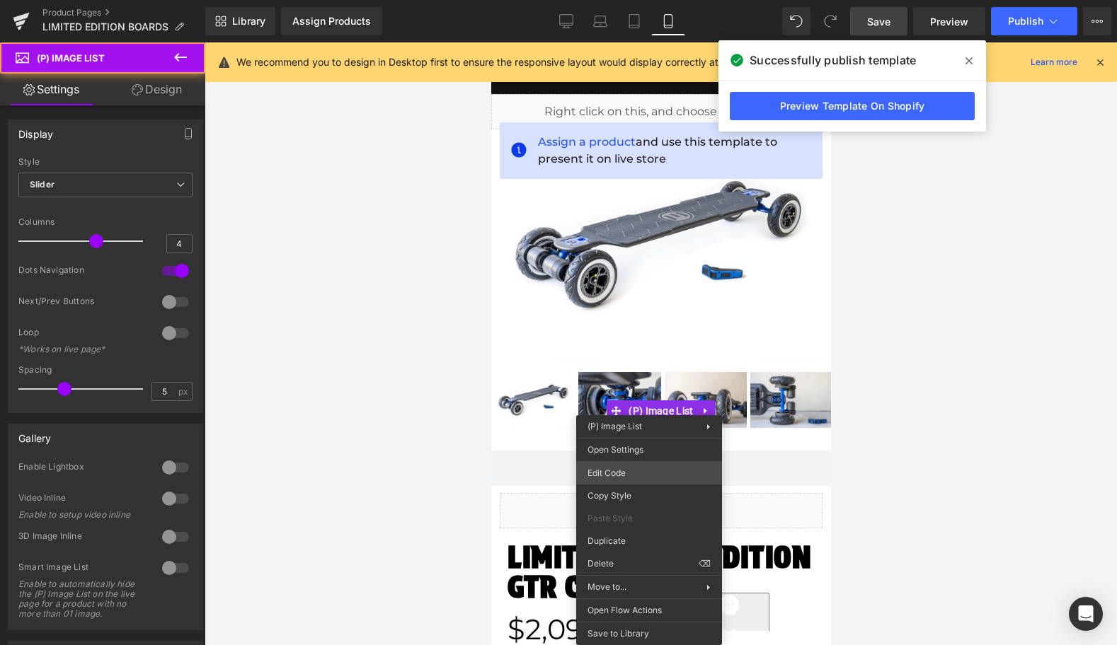
click at [631, 0] on div "(P) Image List You are previewing how the will restyle your page. You can not e…" at bounding box center [558, 0] width 1117 height 0
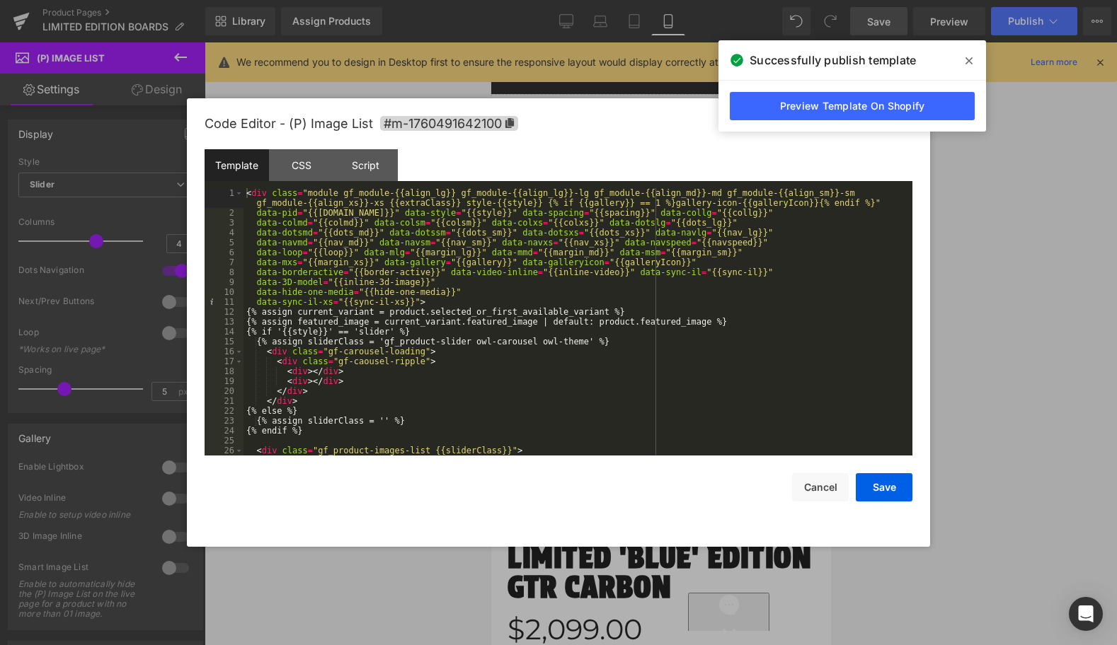
click at [326, 182] on div "Template CSS Script Data" at bounding box center [559, 168] width 708 height 39
click at [302, 170] on div "CSS" at bounding box center [301, 165] width 64 height 32
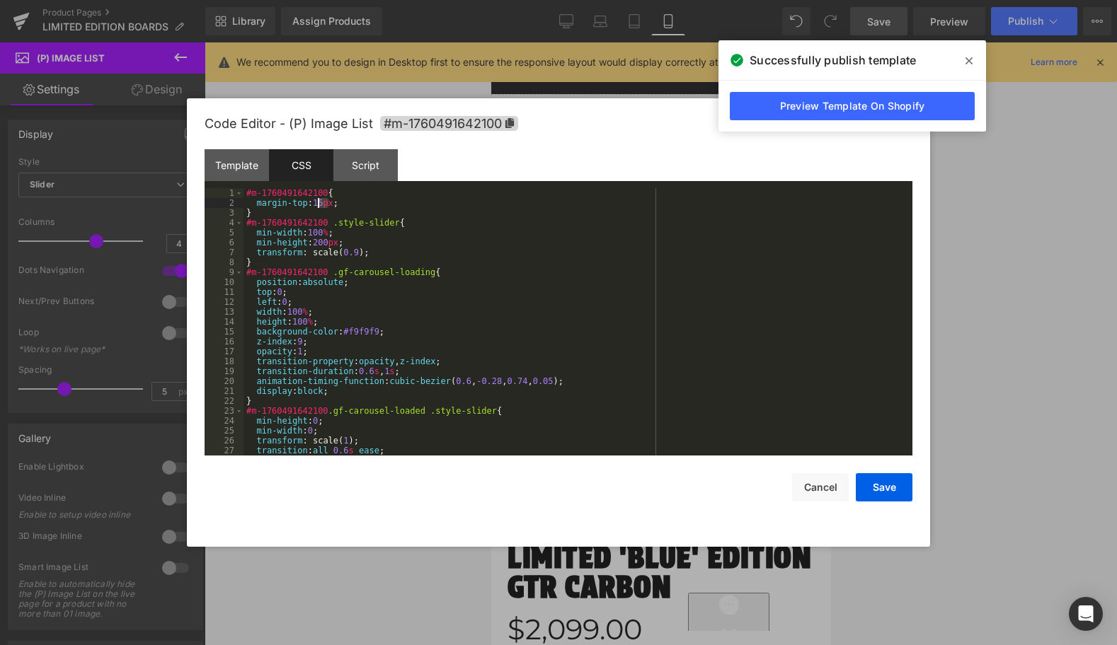
drag, startPoint x: 328, startPoint y: 205, endPoint x: 319, endPoint y: 205, distance: 8.5
click at [319, 205] on div "#m-1760491642100 { margin-top : 15 px ; } #m-1760491642100 .style-slider { min-…" at bounding box center [574, 331] width 663 height 287
click at [882, 483] on button "Save" at bounding box center [884, 487] width 57 height 28
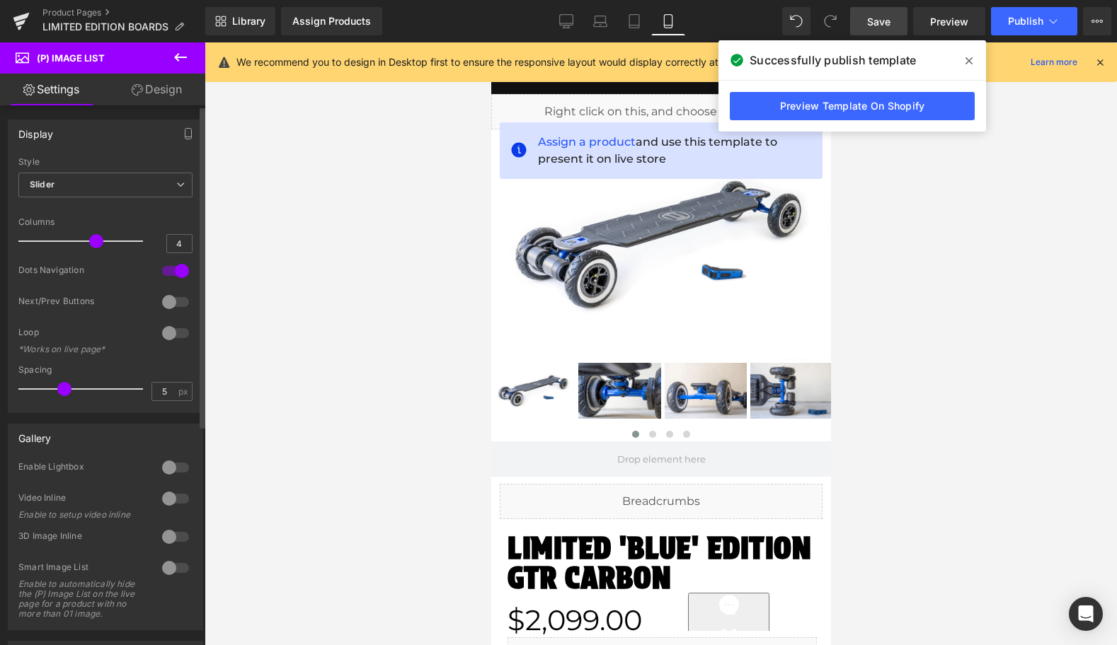
click at [175, 267] on div at bounding box center [176, 271] width 34 height 23
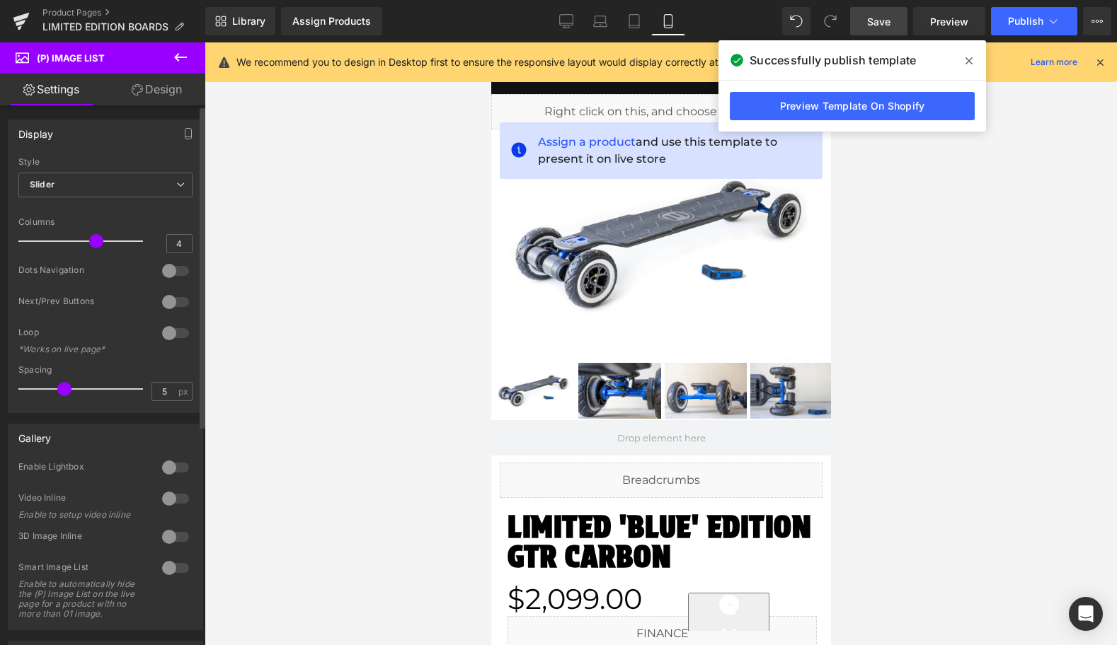
click at [166, 302] on div at bounding box center [176, 302] width 34 height 23
click at [969, 62] on icon at bounding box center [968, 60] width 7 height 7
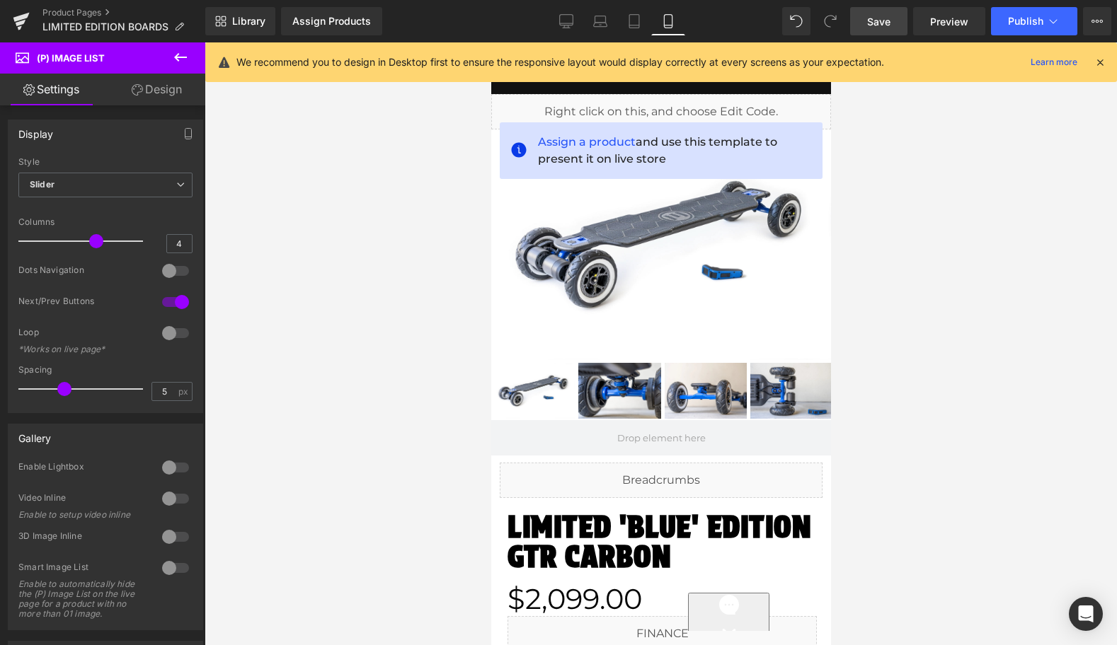
click at [888, 21] on span "Save" at bounding box center [878, 21] width 23 height 15
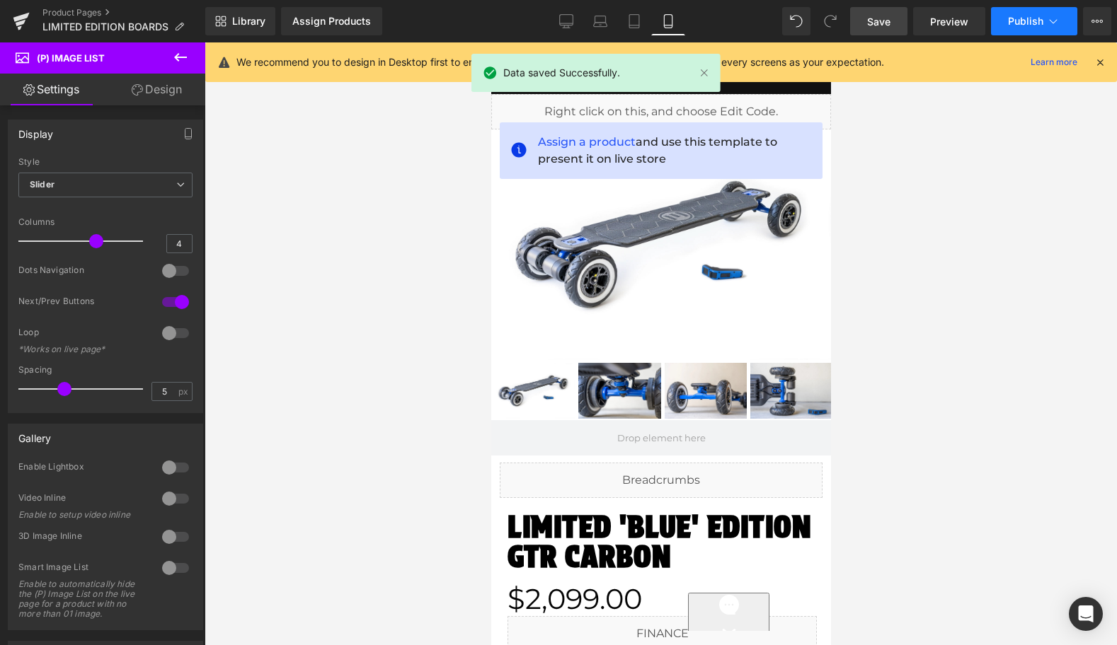
click at [1023, 24] on span "Publish" at bounding box center [1025, 21] width 35 height 11
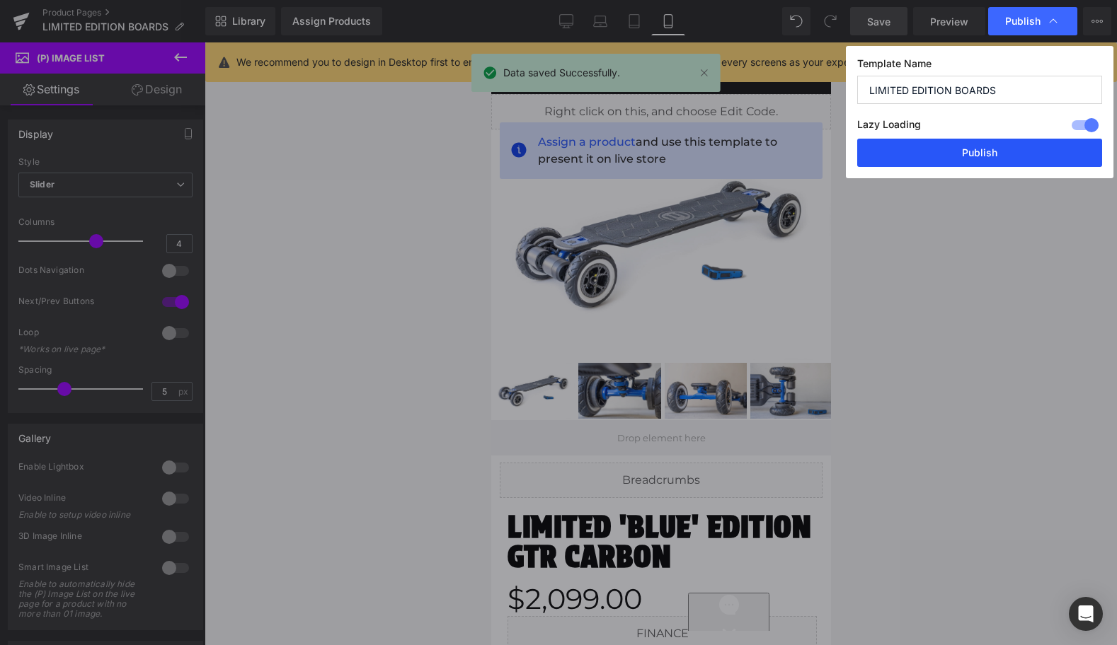
click at [989, 148] on button "Publish" at bounding box center [979, 153] width 245 height 28
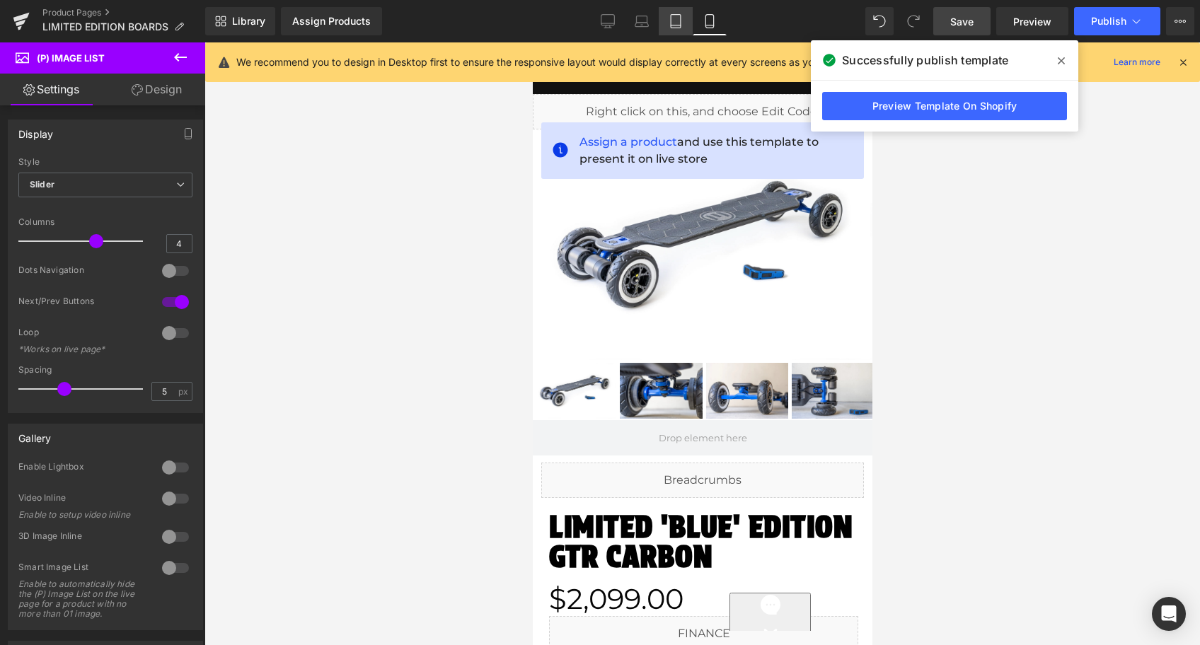
click at [679, 19] on icon at bounding box center [676, 21] width 14 height 14
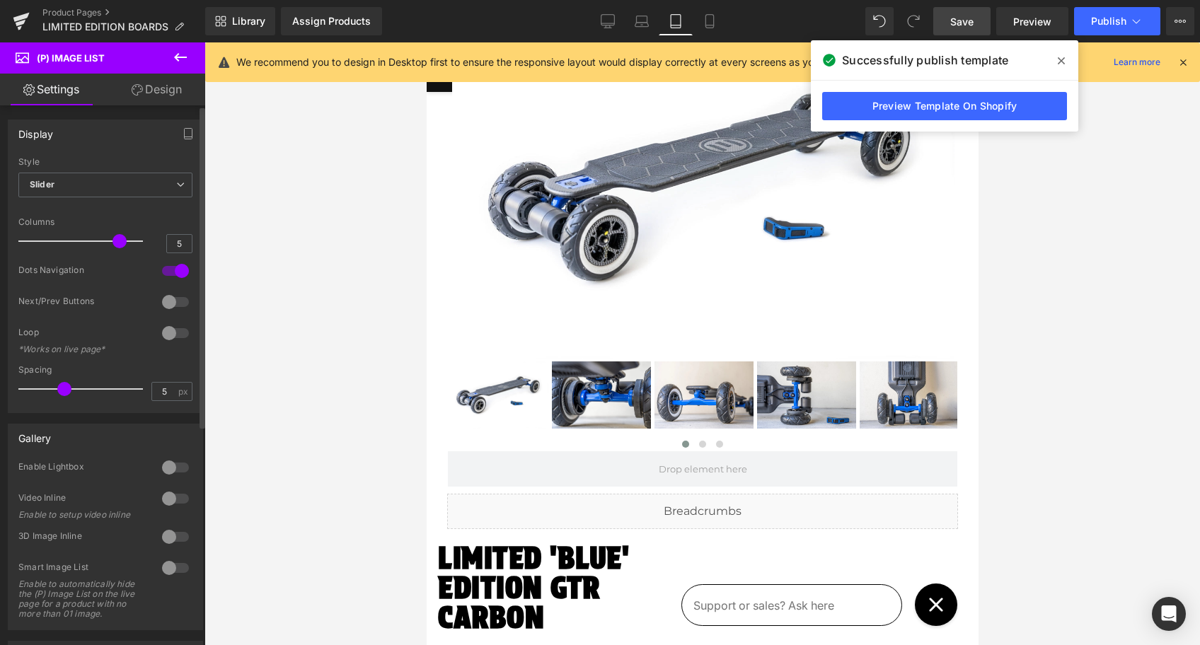
type input "4"
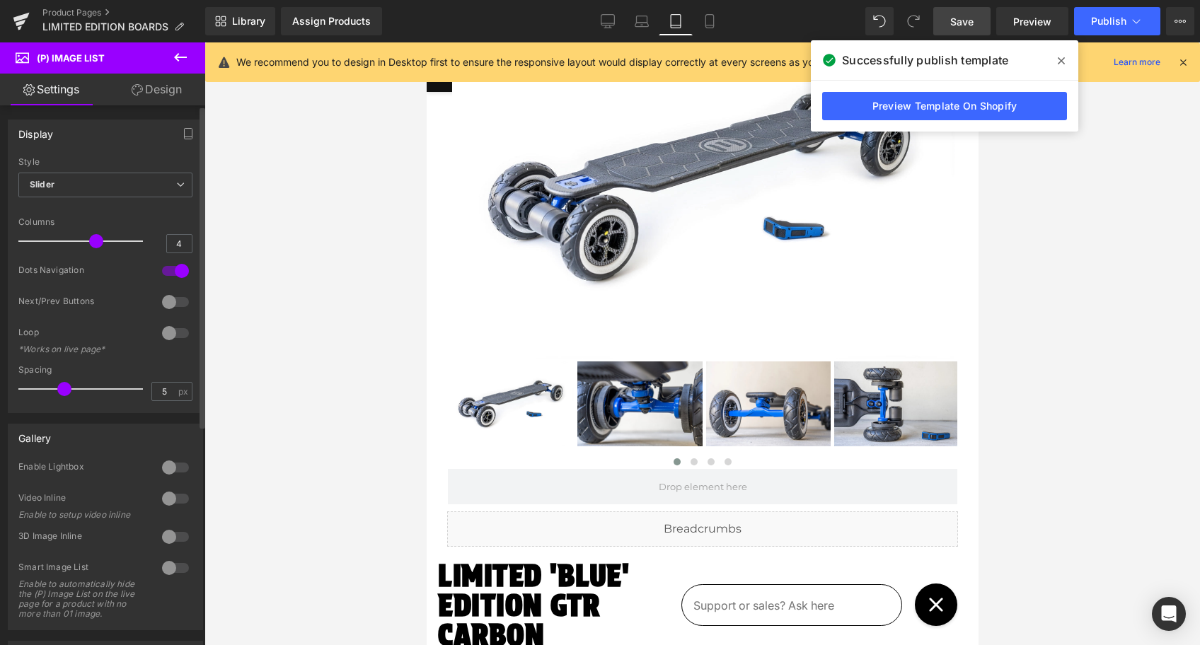
drag, startPoint x: 70, startPoint y: 243, endPoint x: 100, endPoint y: 244, distance: 30.5
click at [100, 244] on div at bounding box center [83, 241] width 117 height 28
click at [650, 18] on link "Laptop" at bounding box center [642, 21] width 34 height 28
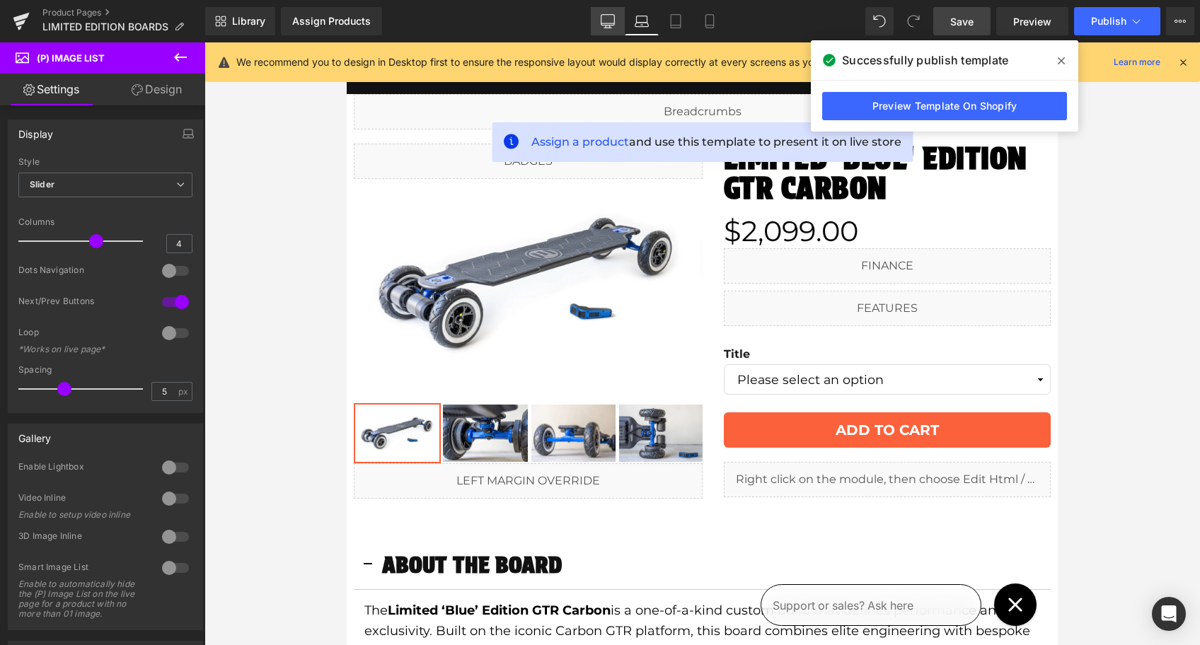
click at [610, 25] on icon at bounding box center [608, 20] width 13 height 11
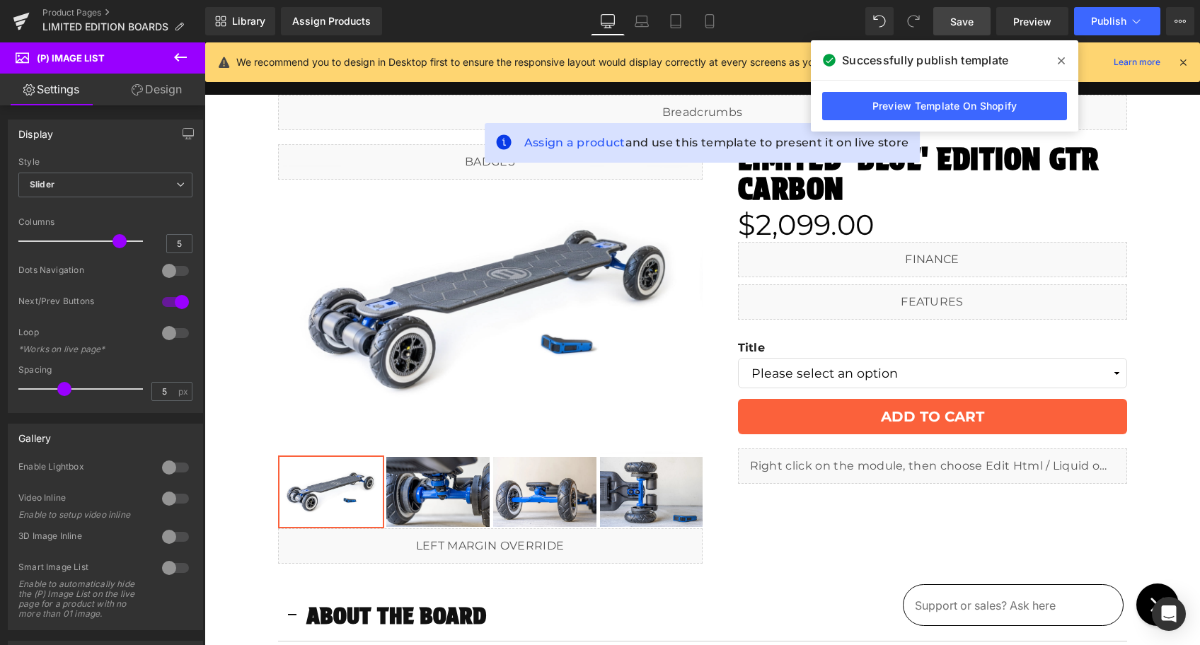
click at [950, 19] on link "Save" at bounding box center [961, 21] width 57 height 28
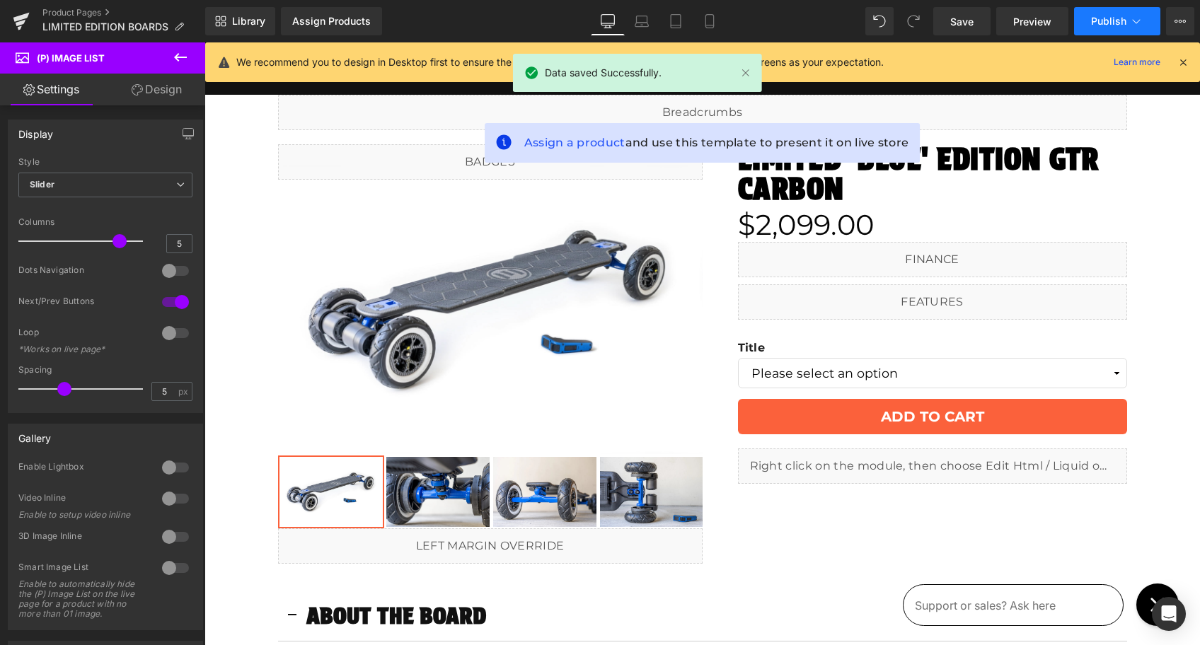
click at [1023, 23] on span "Publish" at bounding box center [1108, 21] width 35 height 11
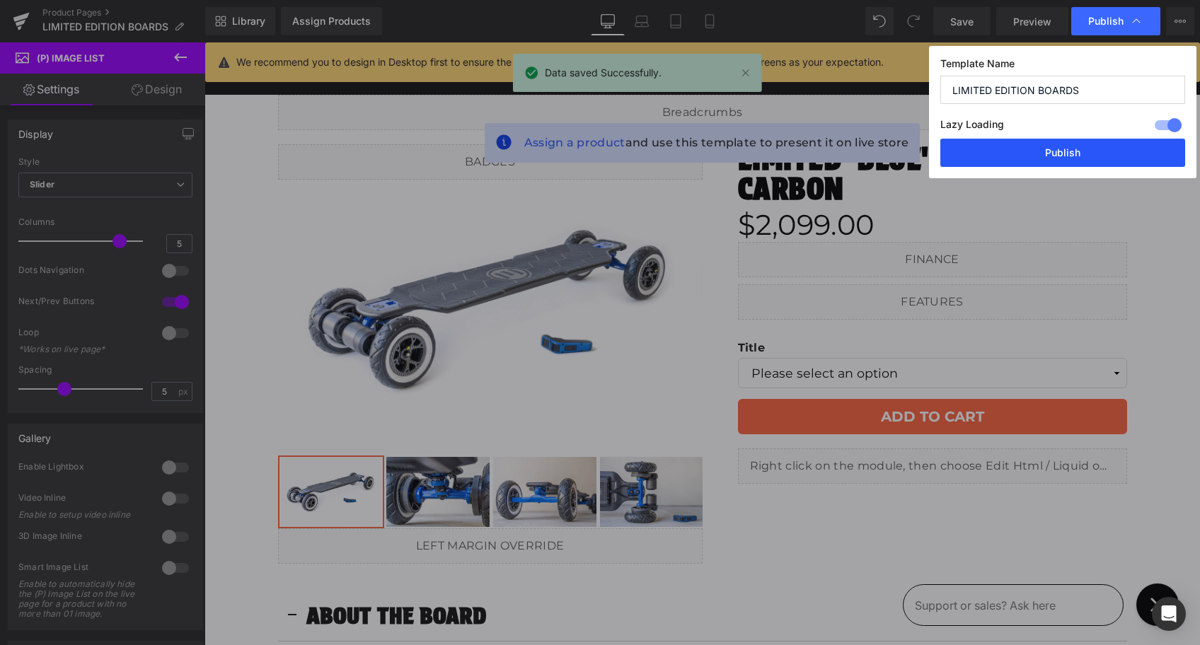
click at [1023, 153] on button "Publish" at bounding box center [1063, 153] width 245 height 28
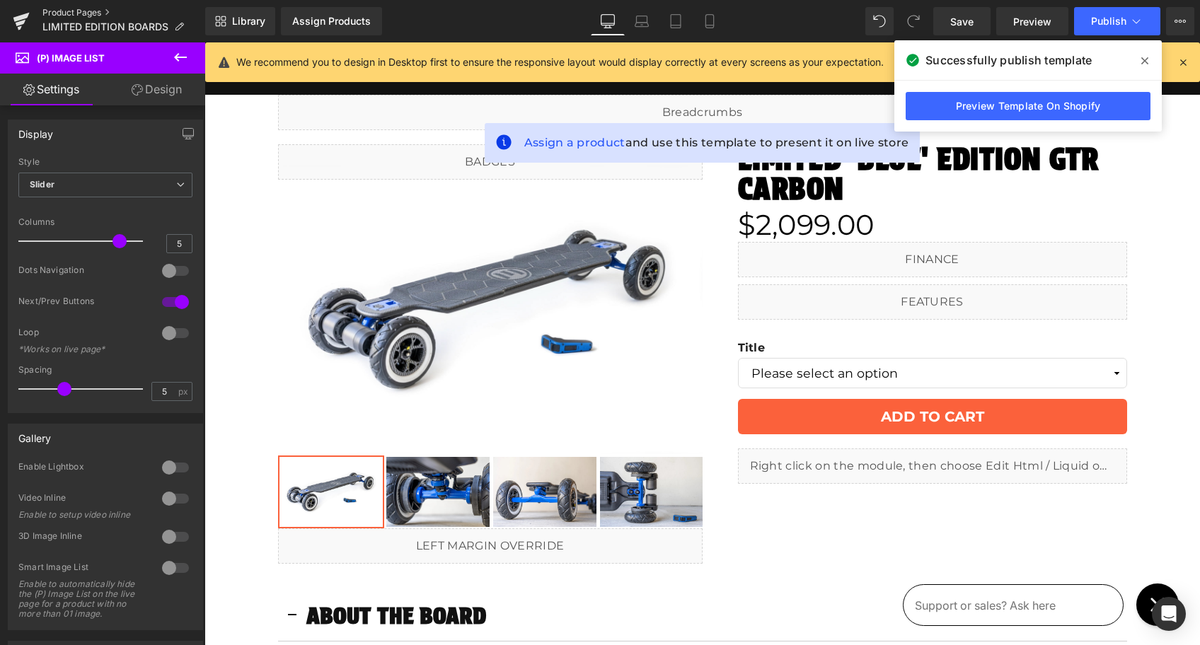
click at [55, 11] on link "Product Pages" at bounding box center [123, 12] width 163 height 11
